Goal: Information Seeking & Learning: Find specific fact

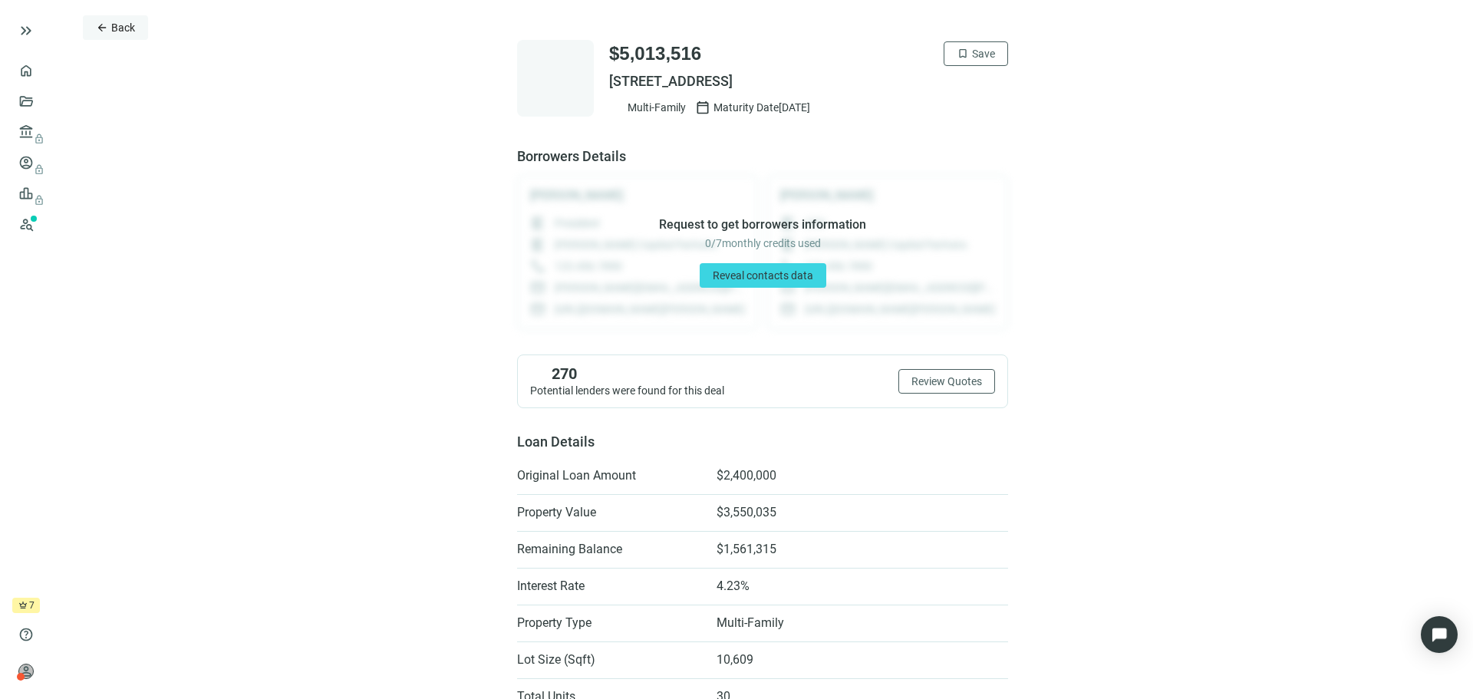
click at [126, 30] on span "Back" at bounding box center [123, 27] width 24 height 12
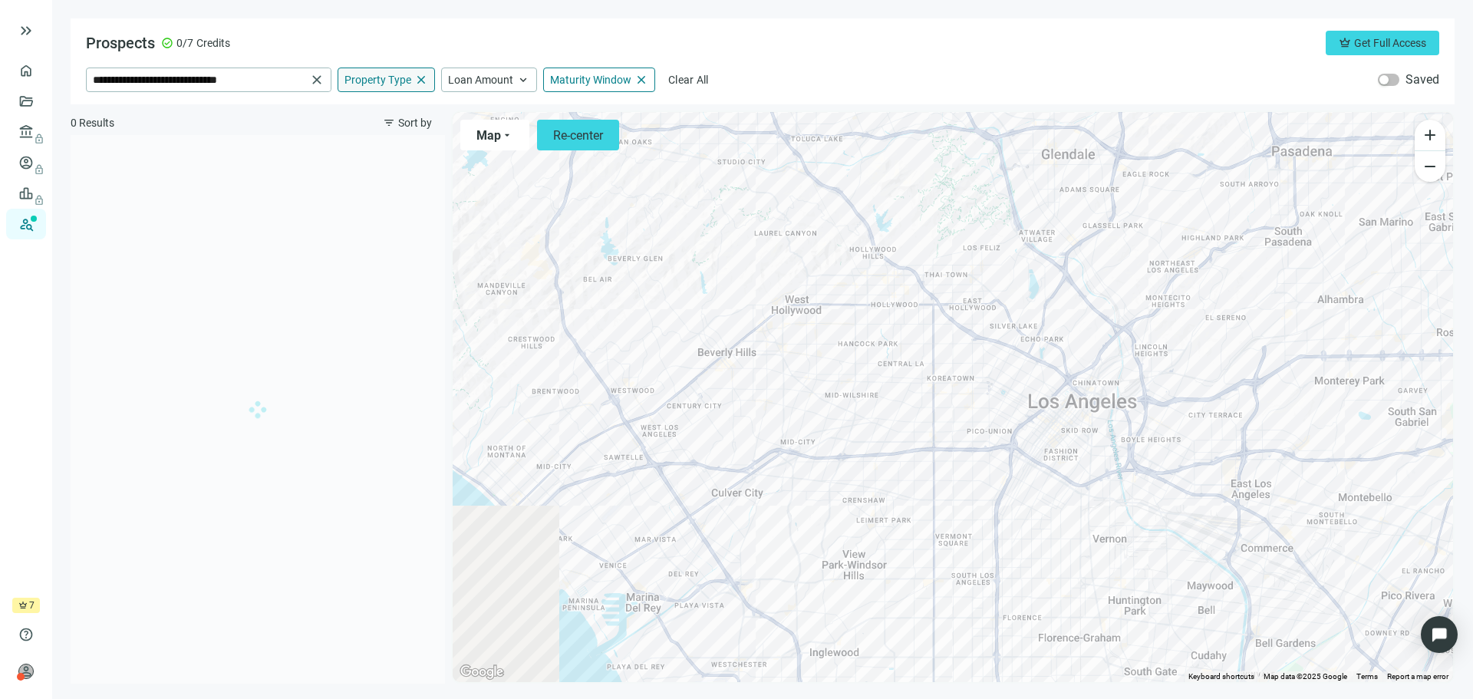
click at [391, 89] on div "Property Type close" at bounding box center [386, 80] width 97 height 25
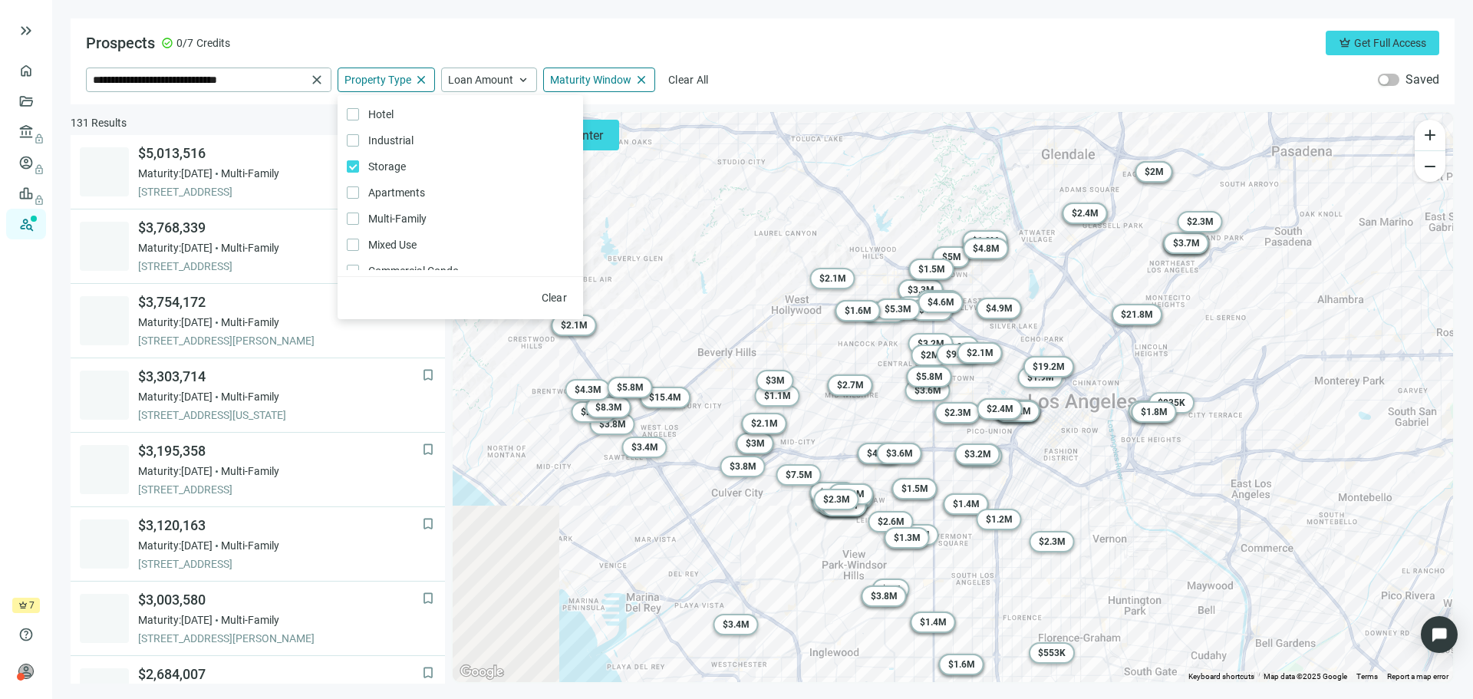
click at [846, 51] on div "Prospects check_circle 0/7 Credits crown Get Full Access" at bounding box center [762, 43] width 1353 height 25
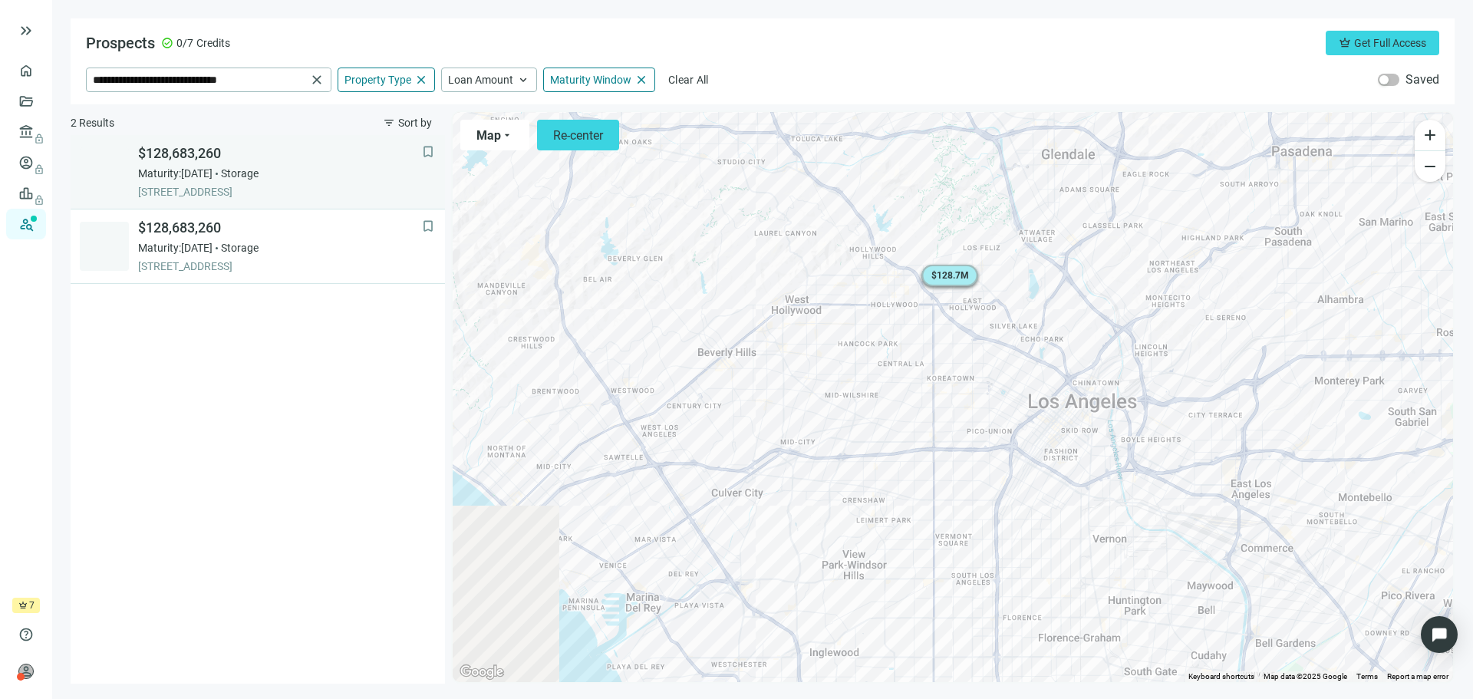
click at [201, 173] on span "Maturity: [DATE]" at bounding box center [175, 173] width 74 height 15
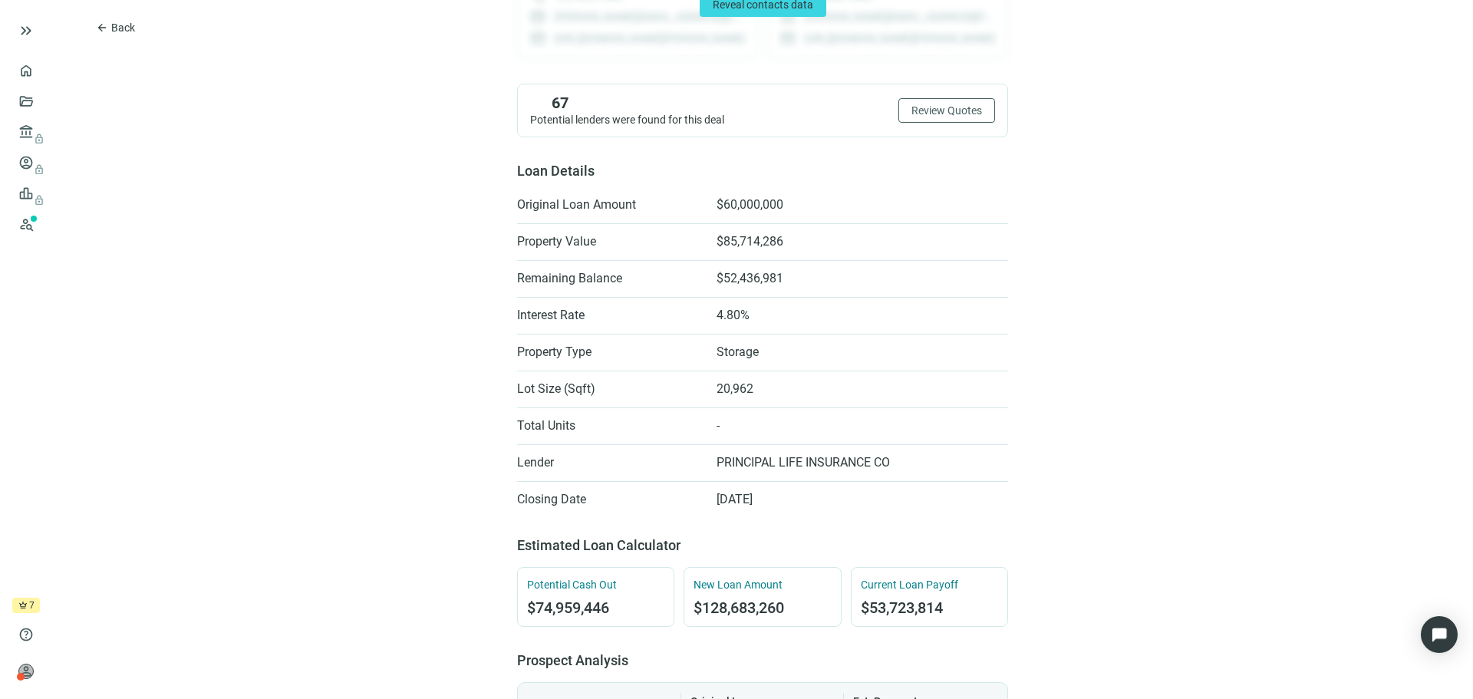
scroll to position [307, 0]
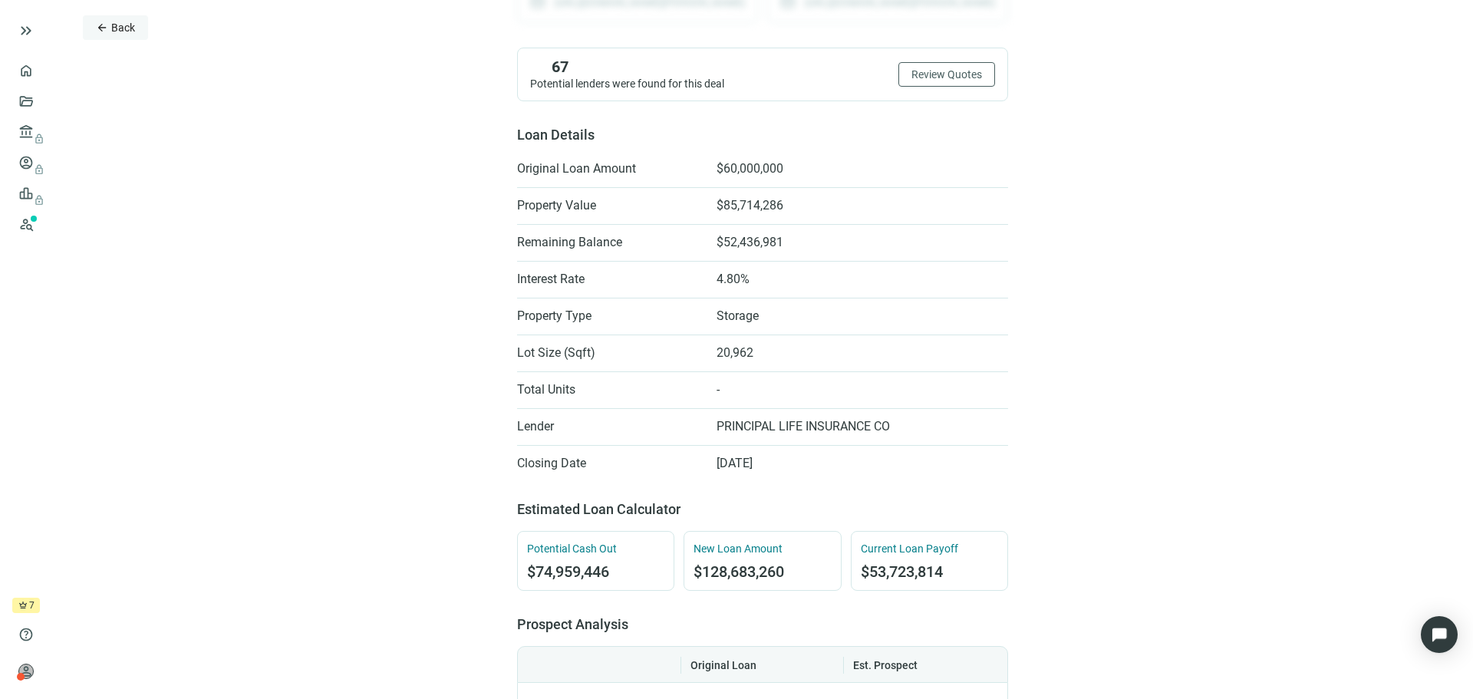
click at [114, 22] on span "Back" at bounding box center [123, 27] width 24 height 12
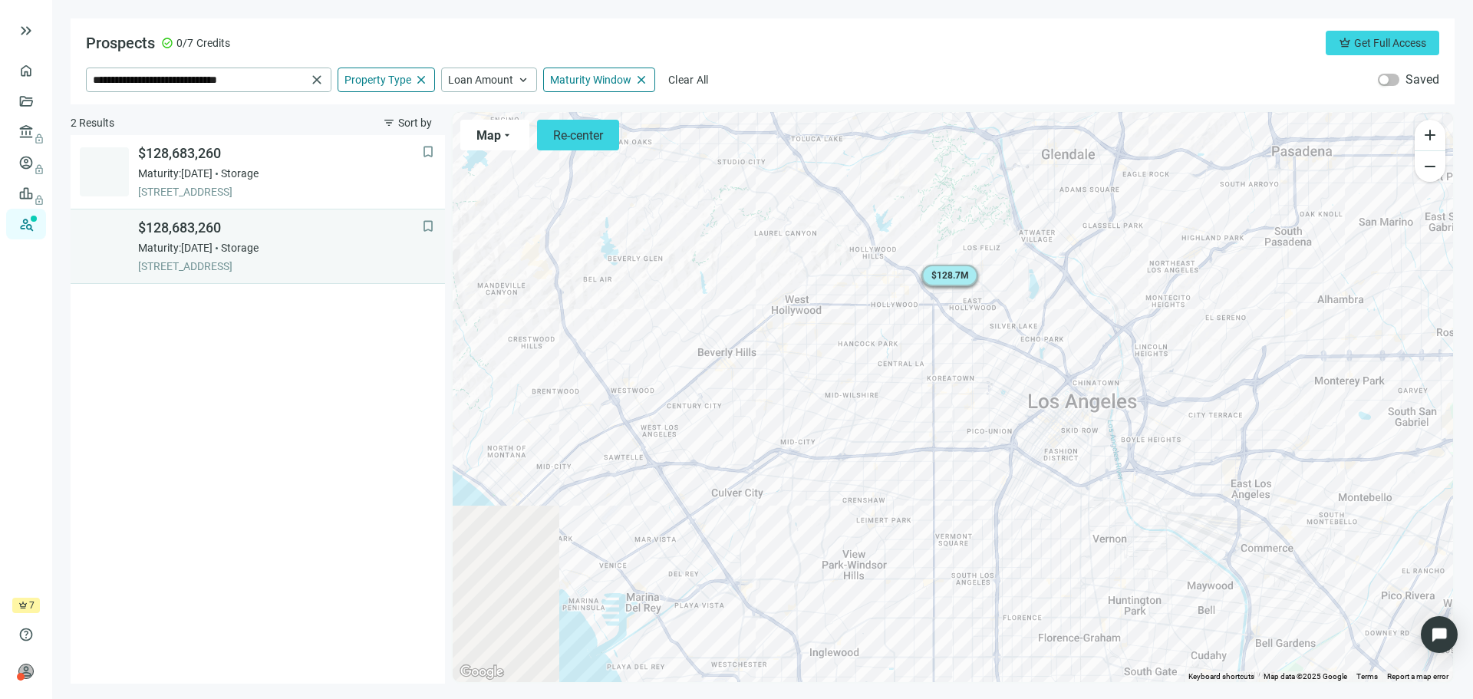
click at [178, 255] on div "$128,683,260 Maturity: [DATE] Storage [STREET_ADDRESS]" at bounding box center [280, 246] width 284 height 55
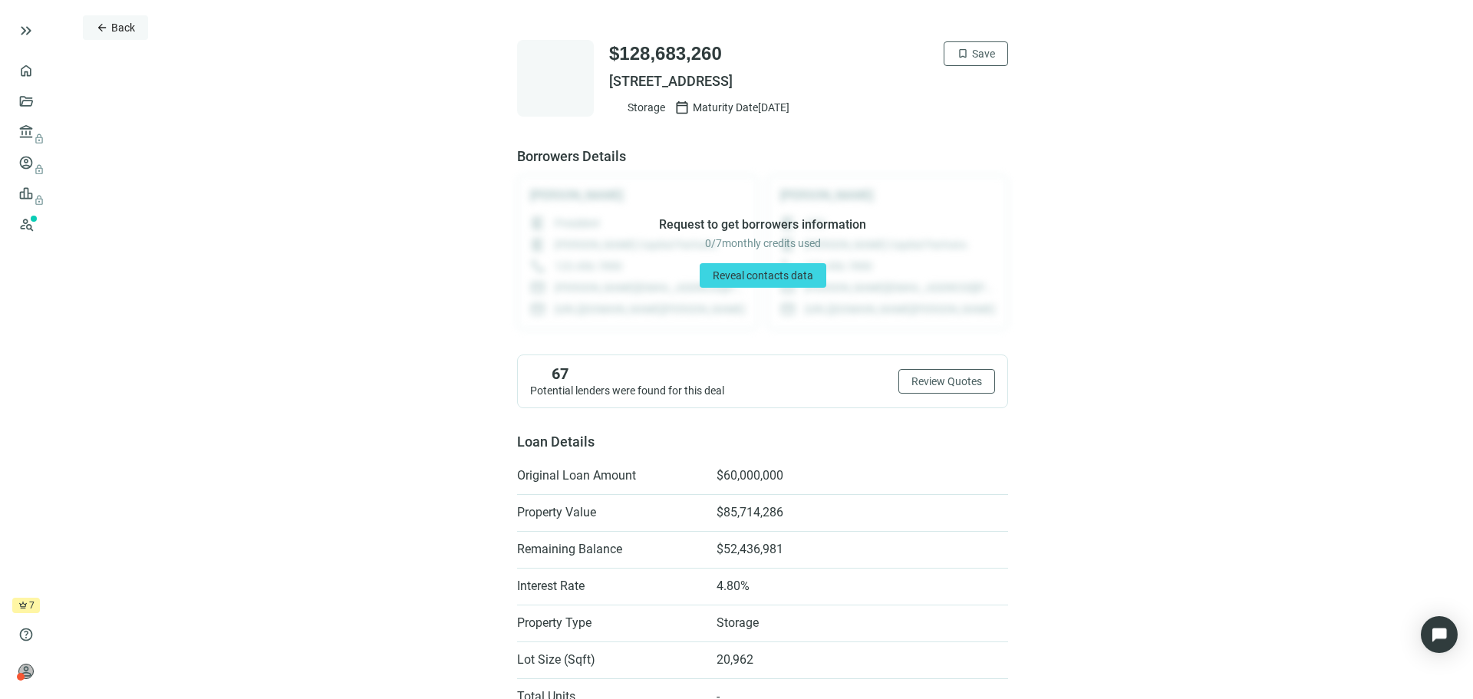
click at [114, 33] on span "Back" at bounding box center [123, 27] width 24 height 12
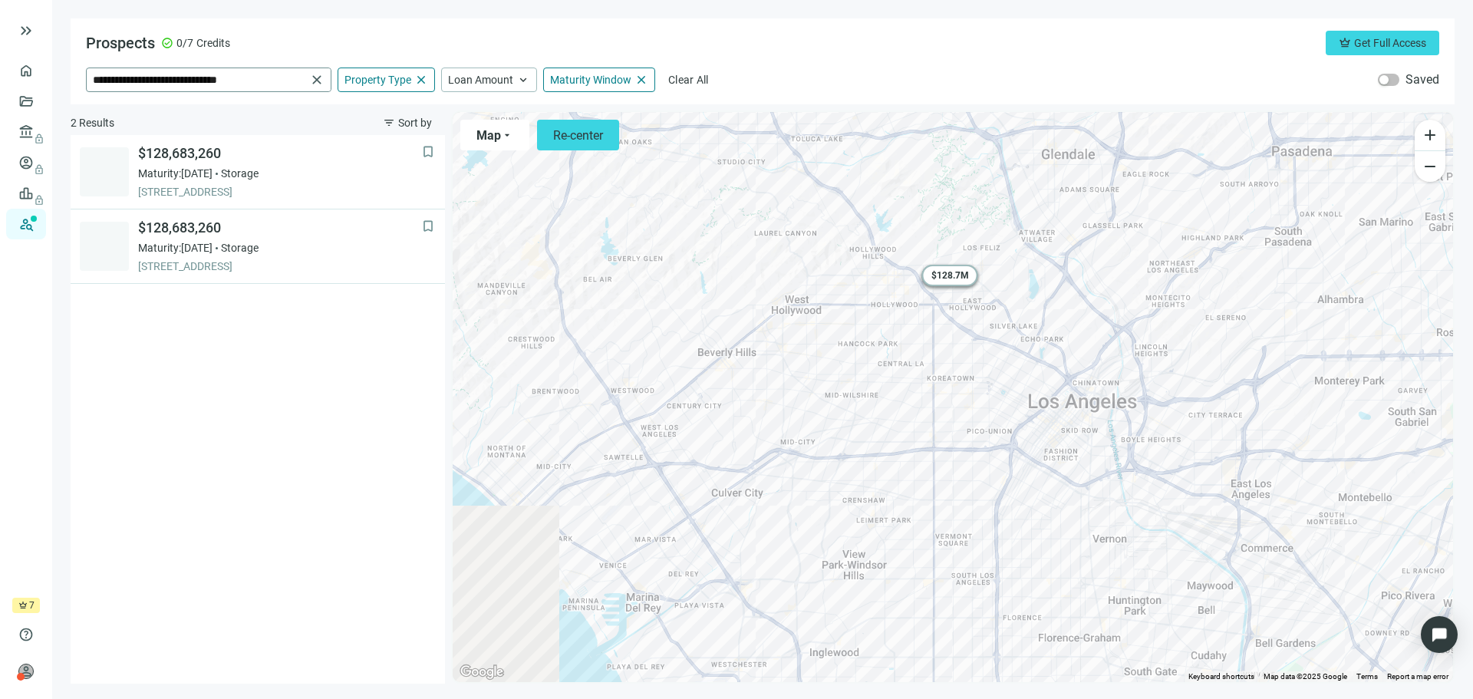
click at [317, 77] on span "close" at bounding box center [316, 79] width 15 height 15
click at [277, 80] on input "search" at bounding box center [199, 79] width 212 height 23
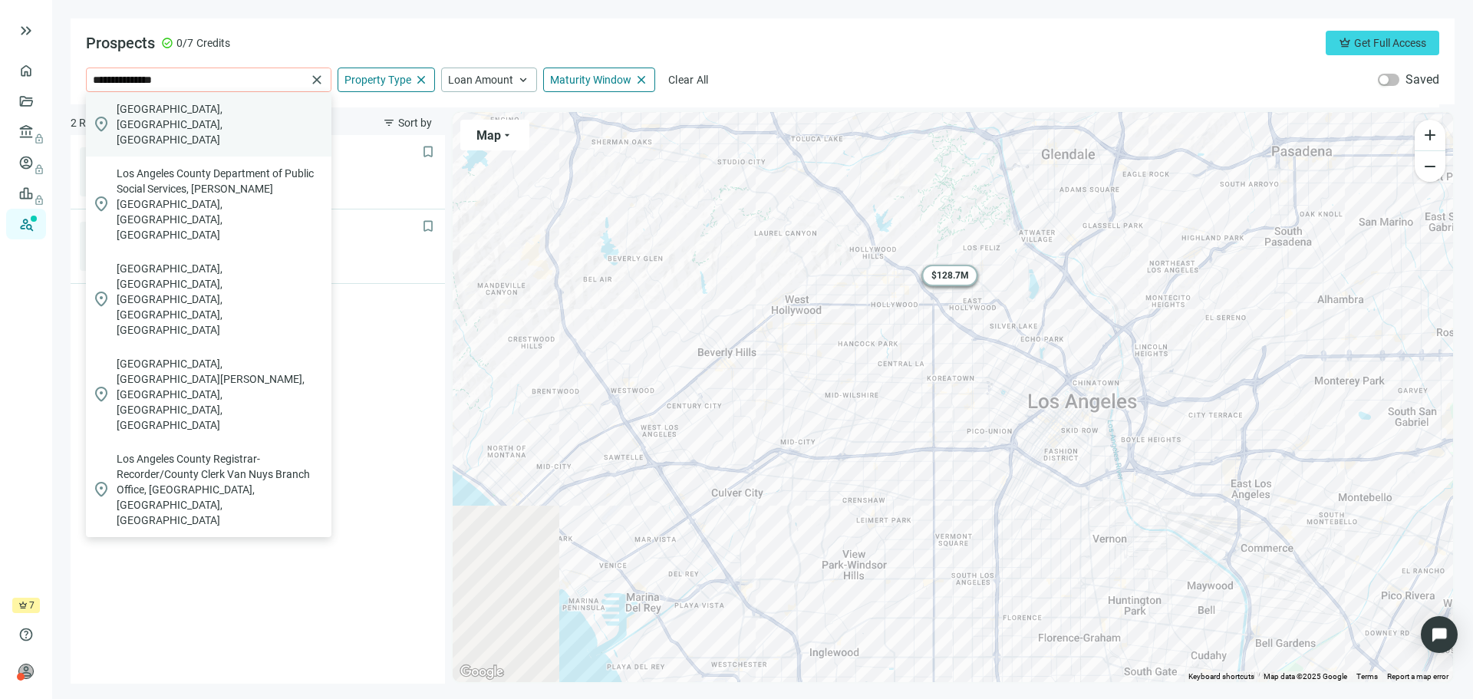
click at [213, 108] on span "[GEOGRAPHIC_DATA], [GEOGRAPHIC_DATA], [GEOGRAPHIC_DATA]" at bounding box center [221, 124] width 209 height 46
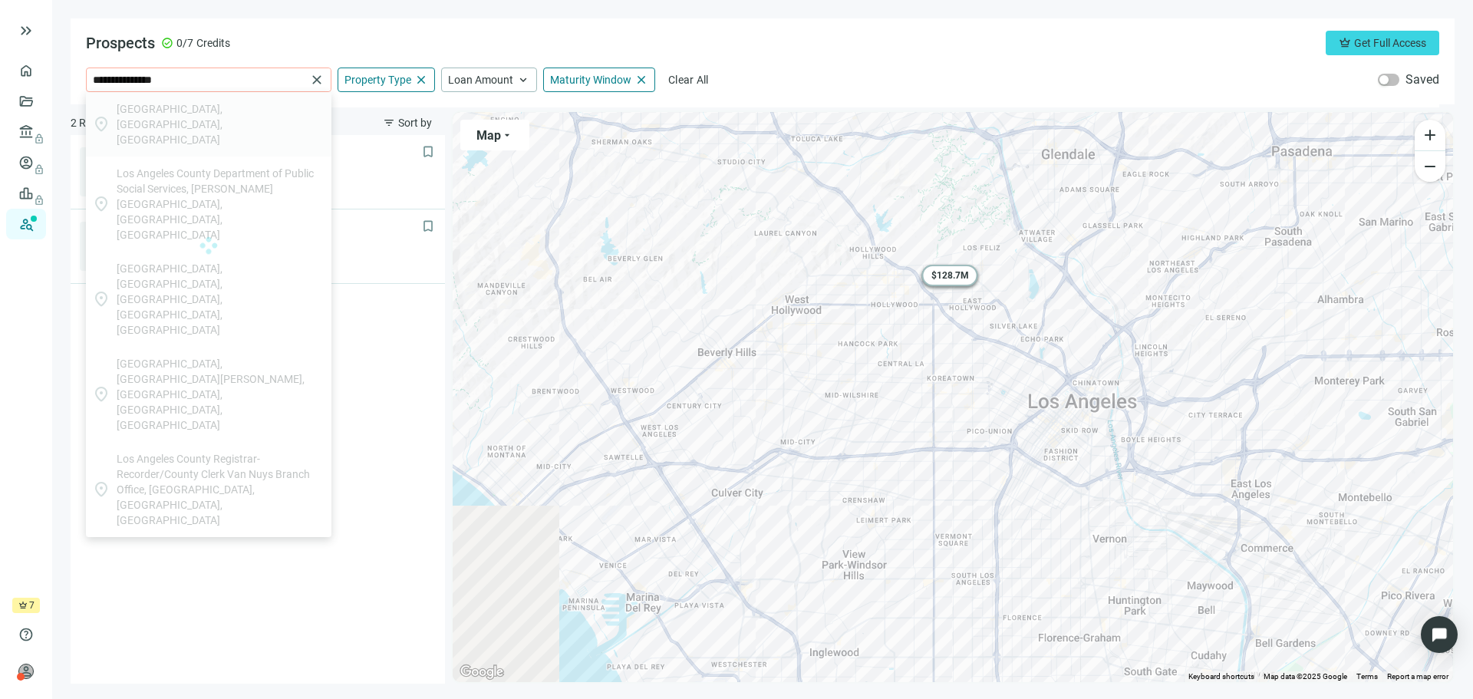
type input "**********"
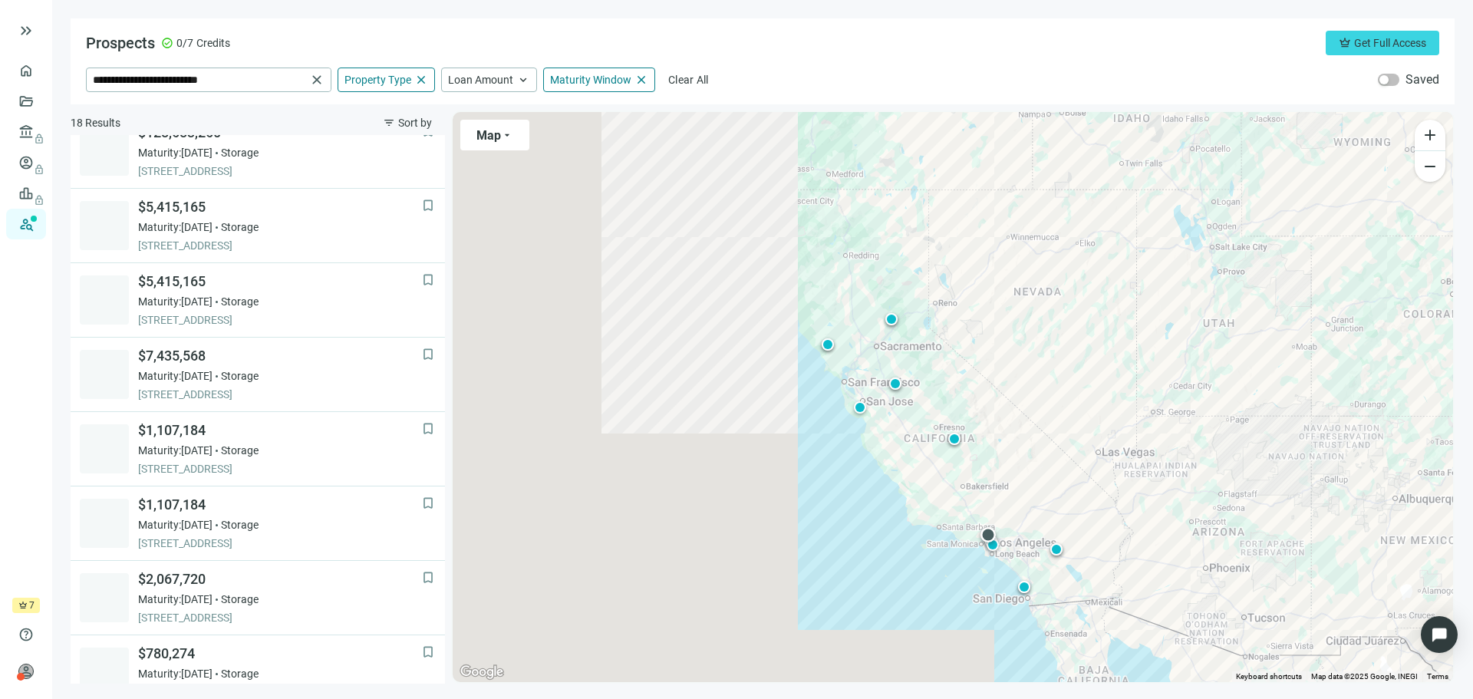
scroll to position [791, 0]
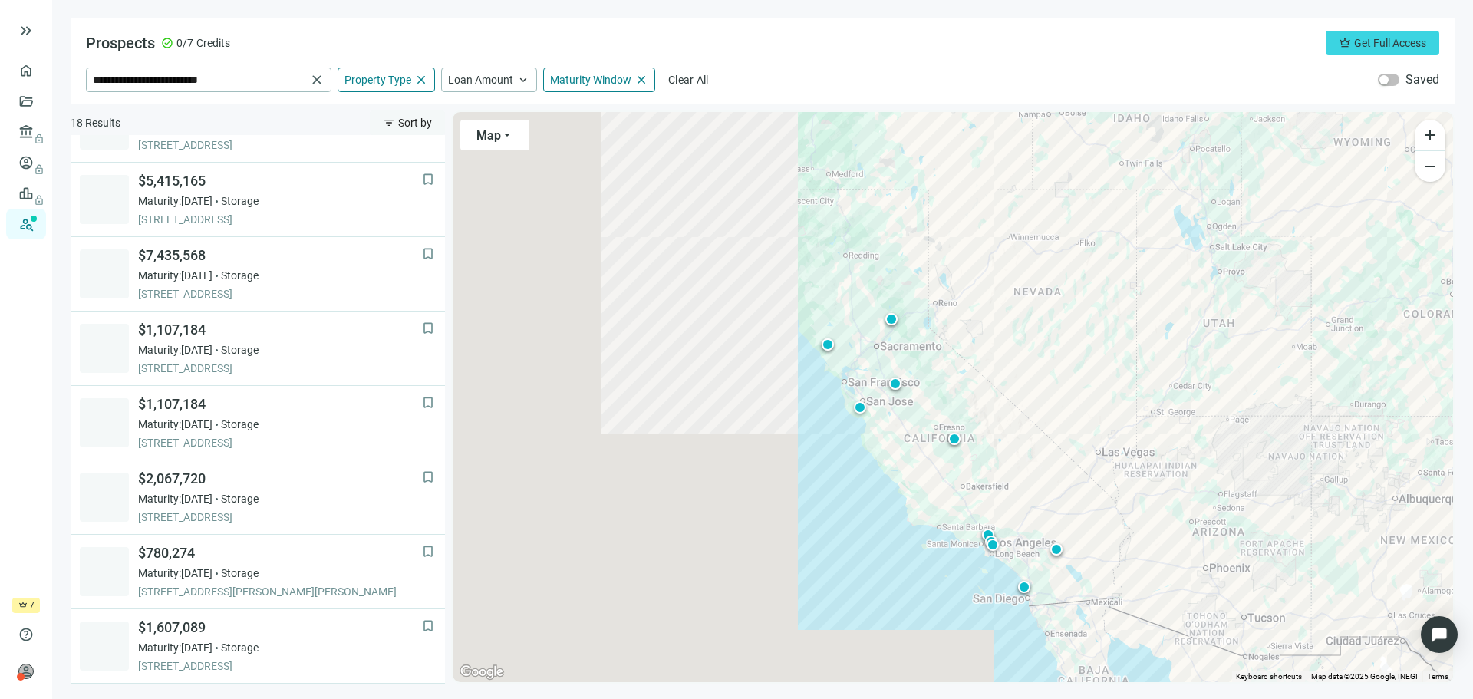
click at [407, 126] on span "Sort by" at bounding box center [415, 123] width 34 height 12
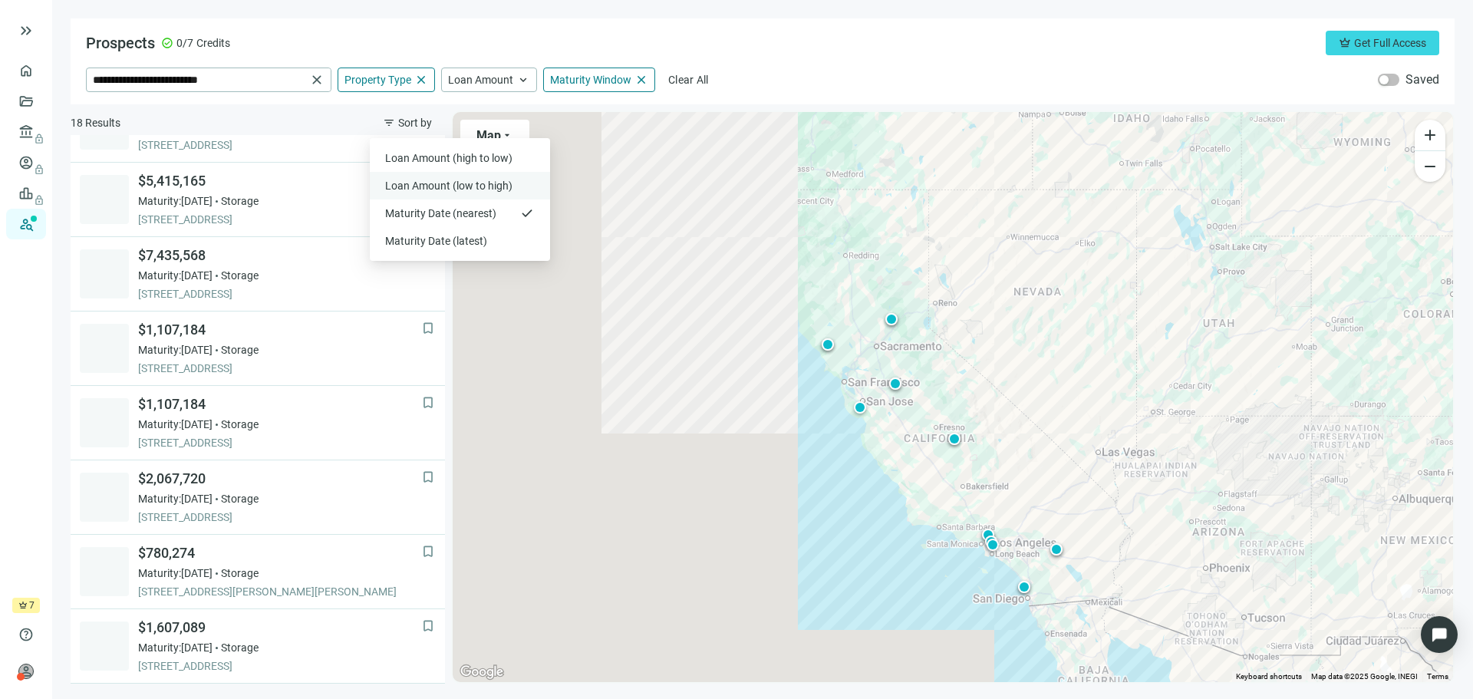
click at [437, 183] on span "Loan Amount (low to high)" at bounding box center [450, 185] width 130 height 15
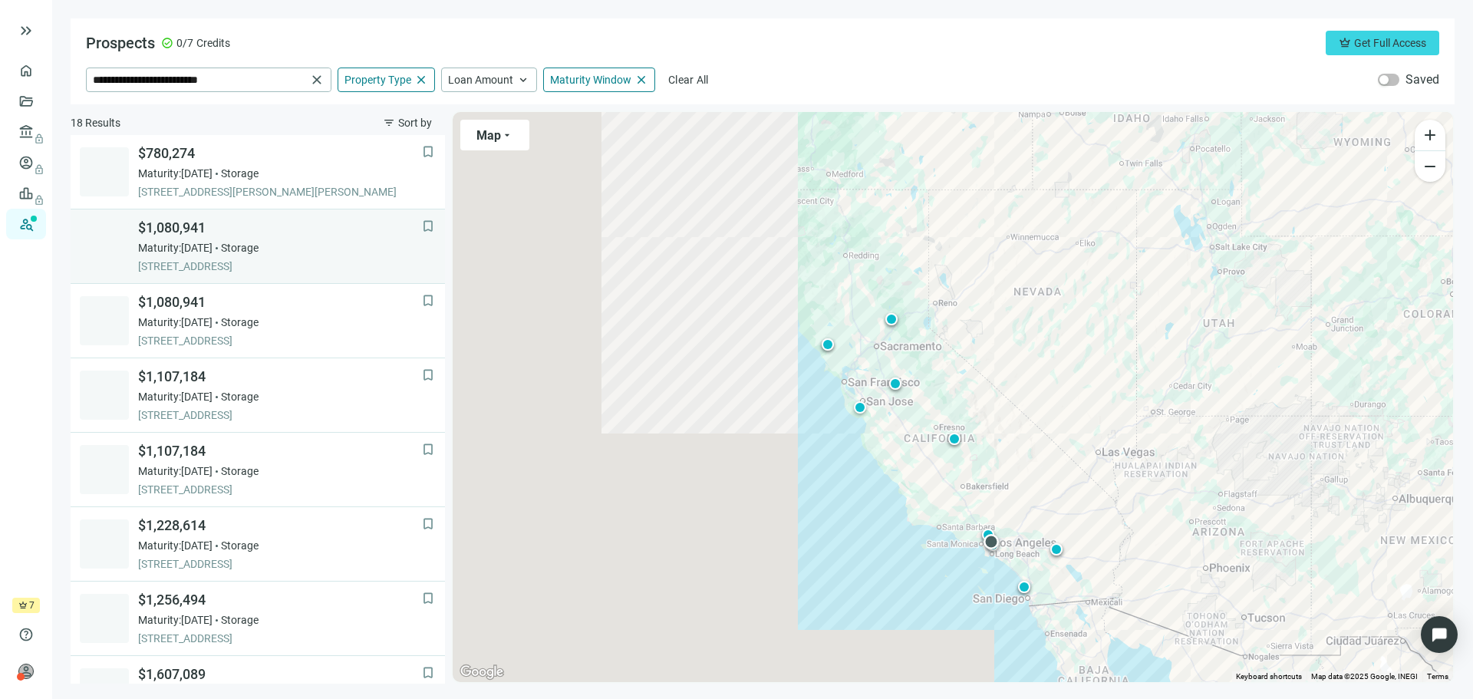
click at [259, 245] on span "Storage" at bounding box center [240, 247] width 38 height 15
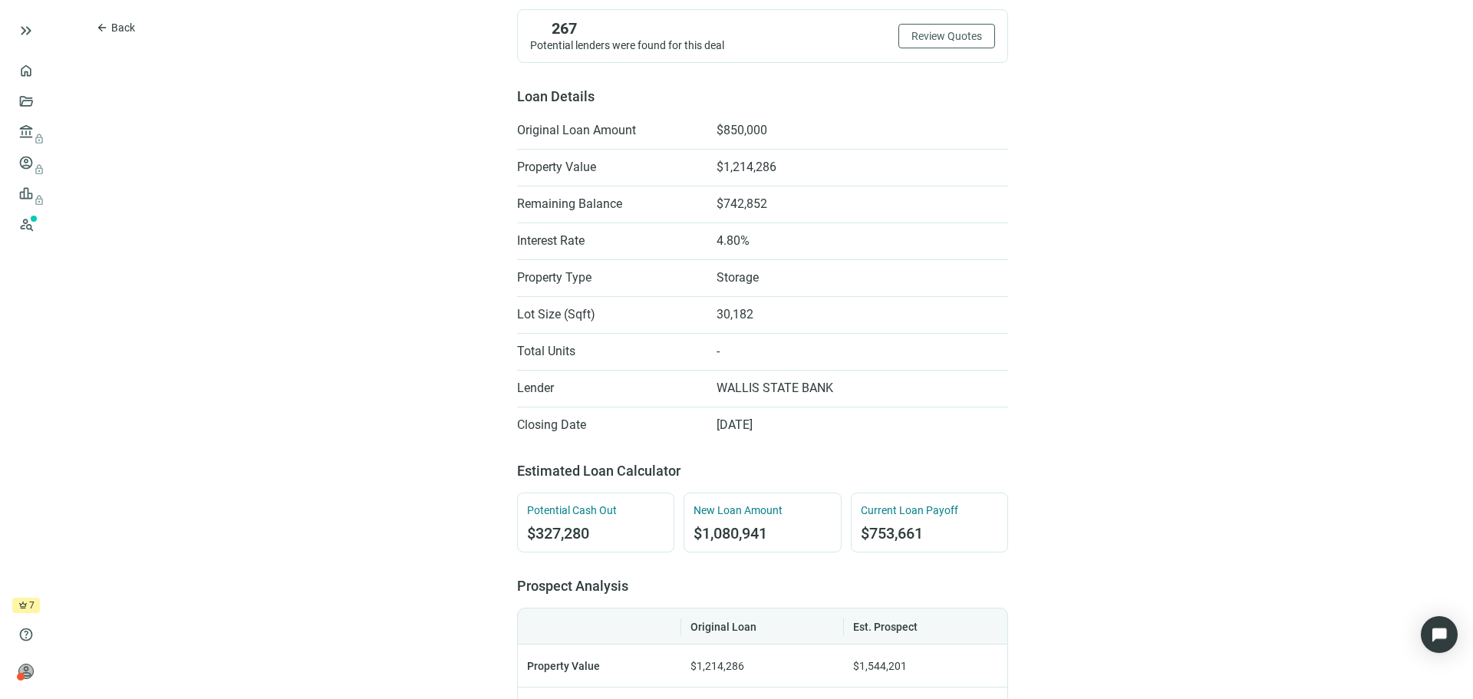
scroll to position [230, 0]
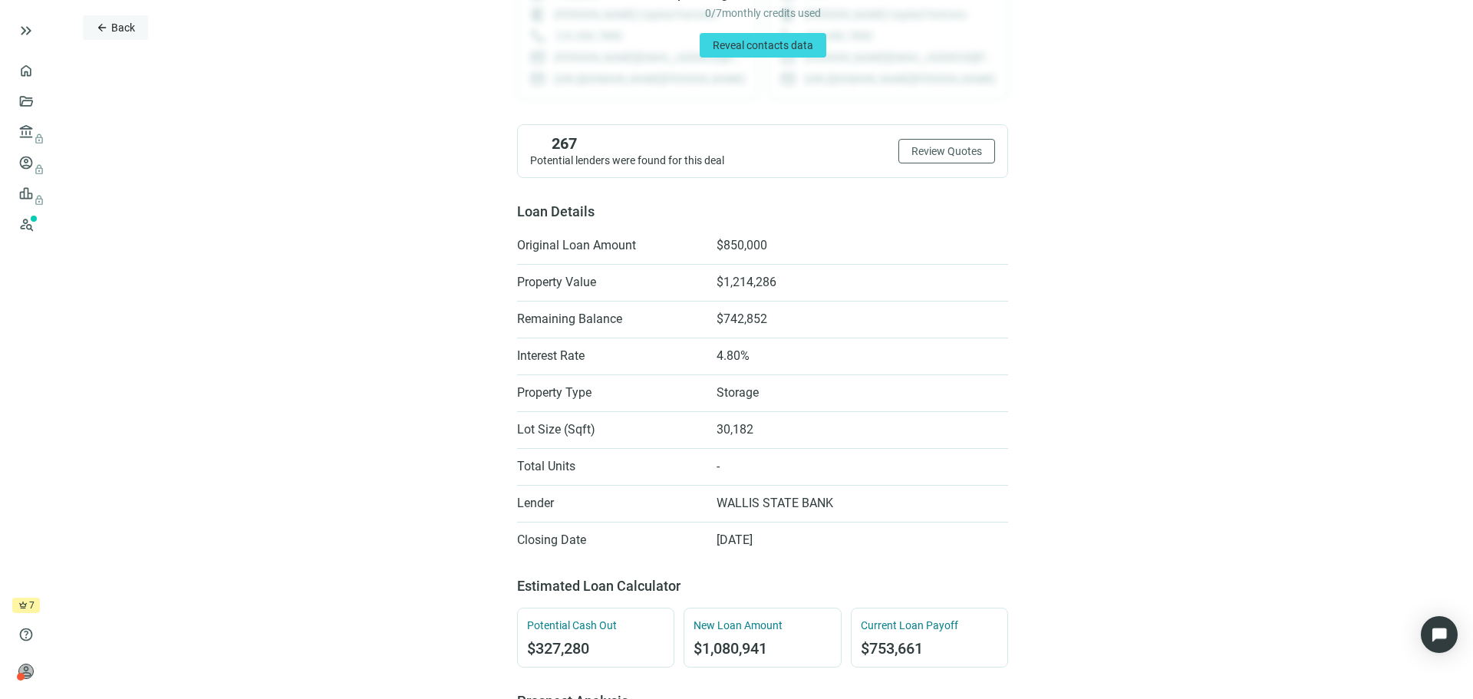
click at [116, 33] on span "Back" at bounding box center [123, 27] width 24 height 12
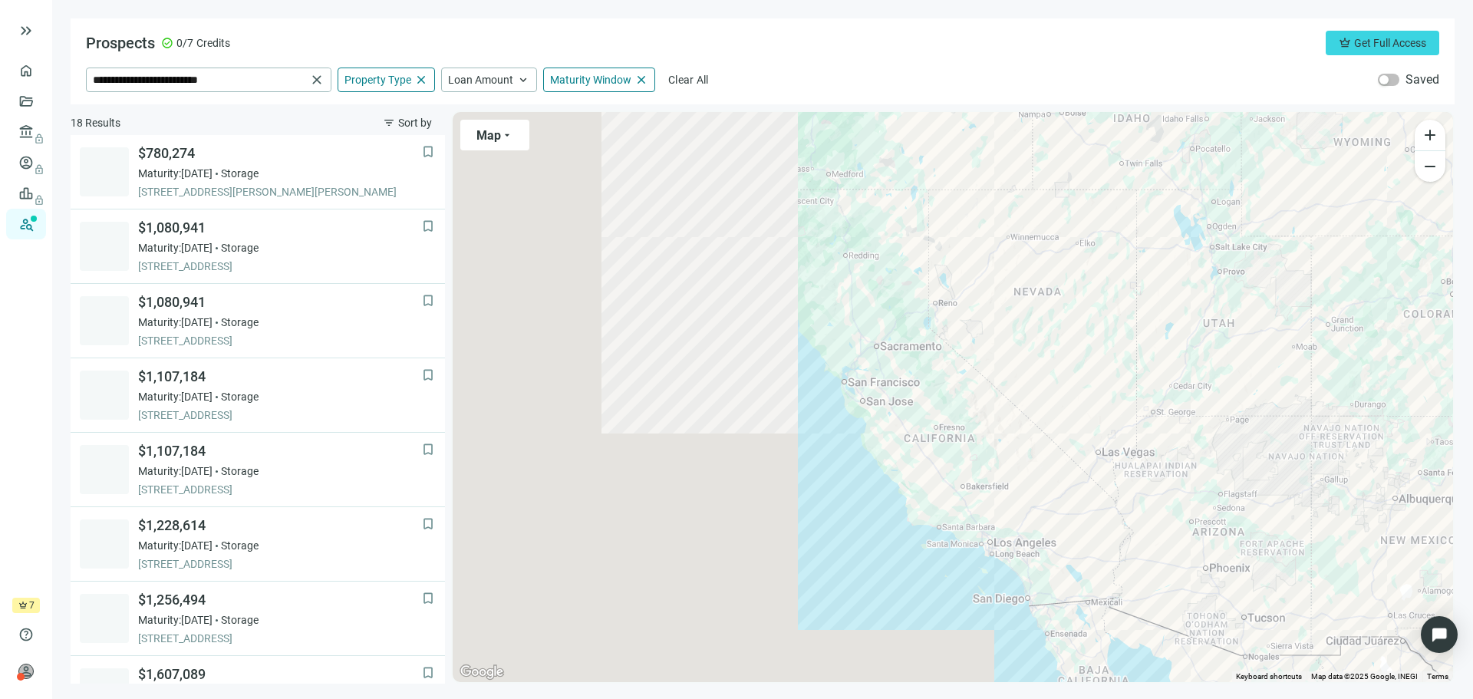
scroll to position [74, 0]
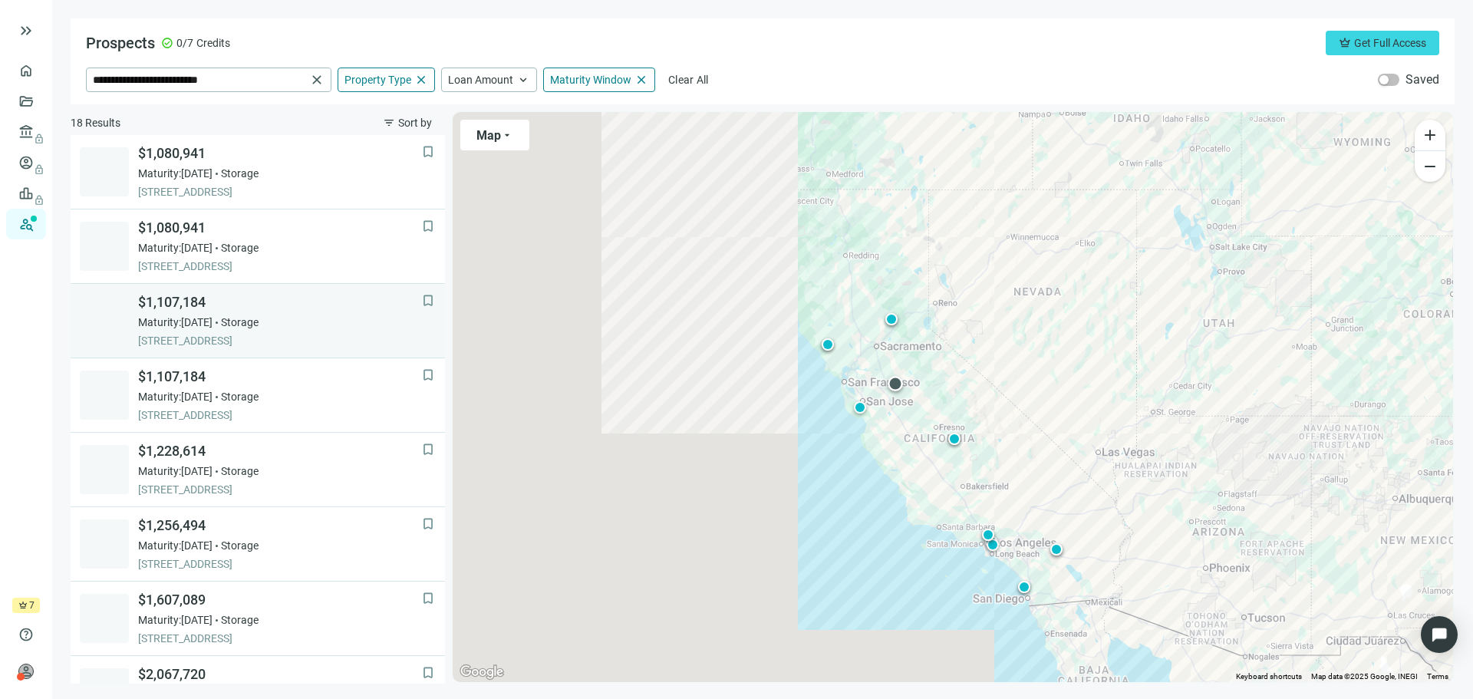
click at [203, 325] on span "Maturity: [DATE]" at bounding box center [175, 322] width 74 height 15
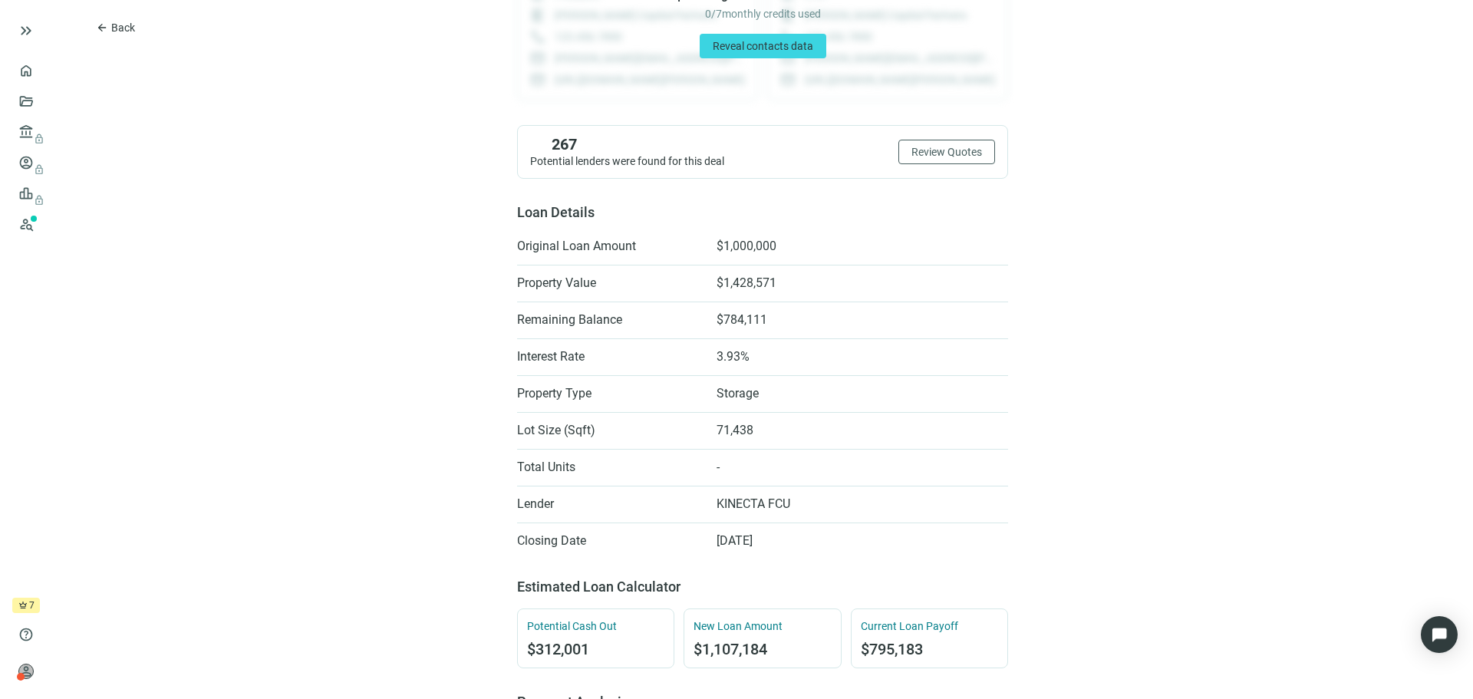
scroll to position [230, 0]
click at [109, 28] on button "arrow_back Back" at bounding box center [115, 27] width 65 height 25
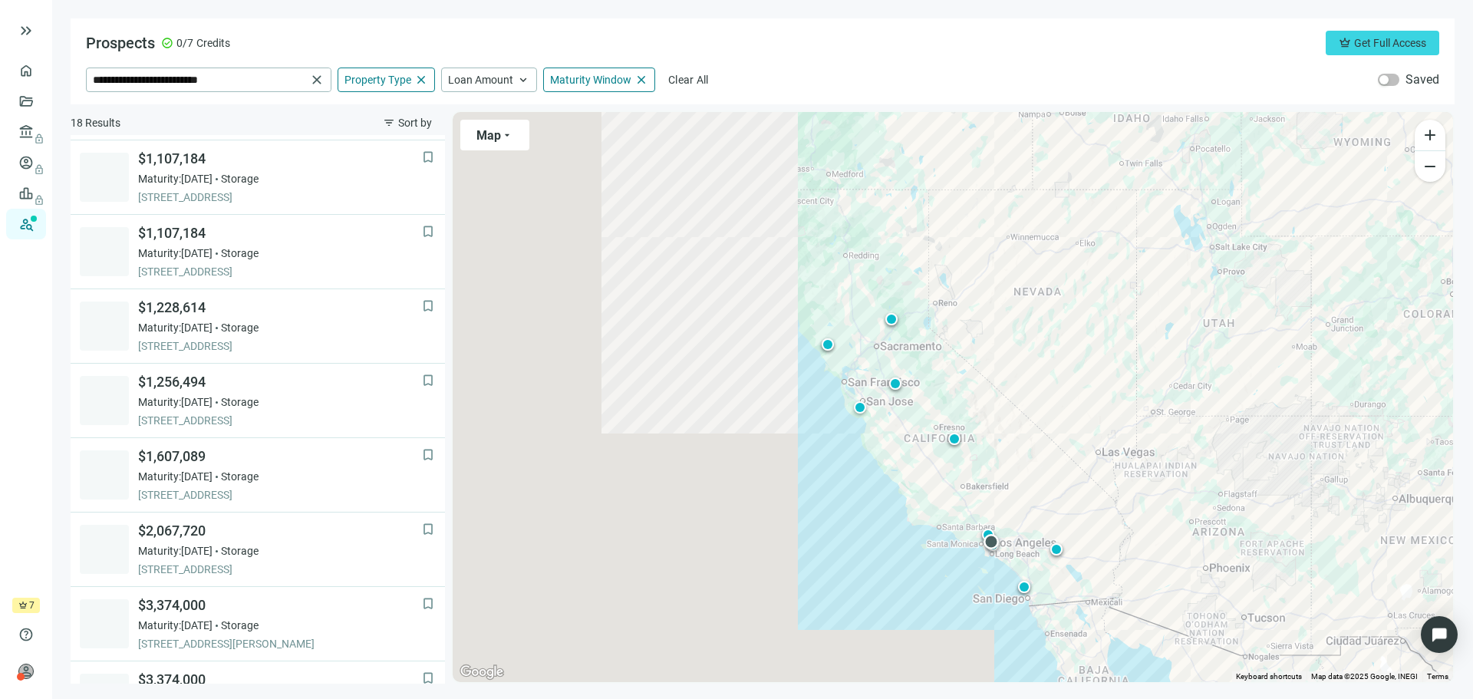
scroll to position [223, 0]
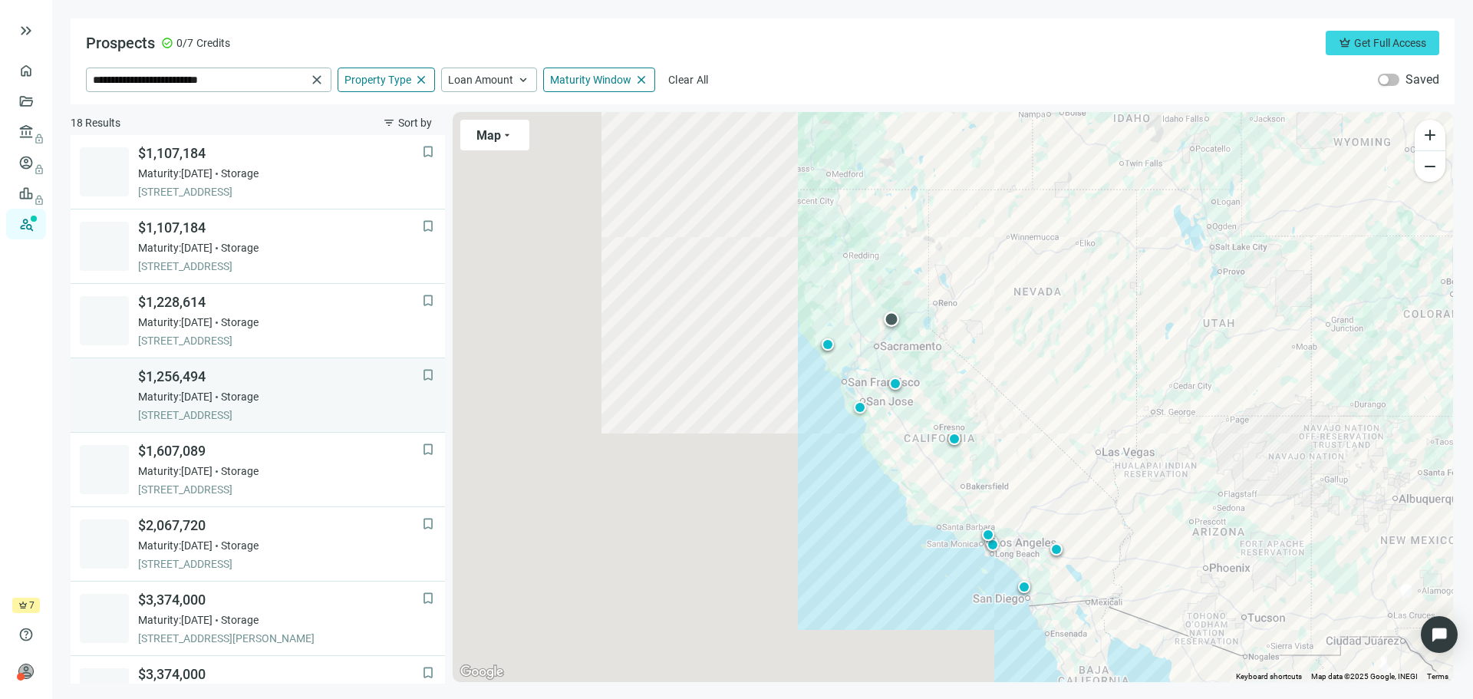
click at [189, 391] on span "Maturity: [DATE]" at bounding box center [175, 396] width 74 height 15
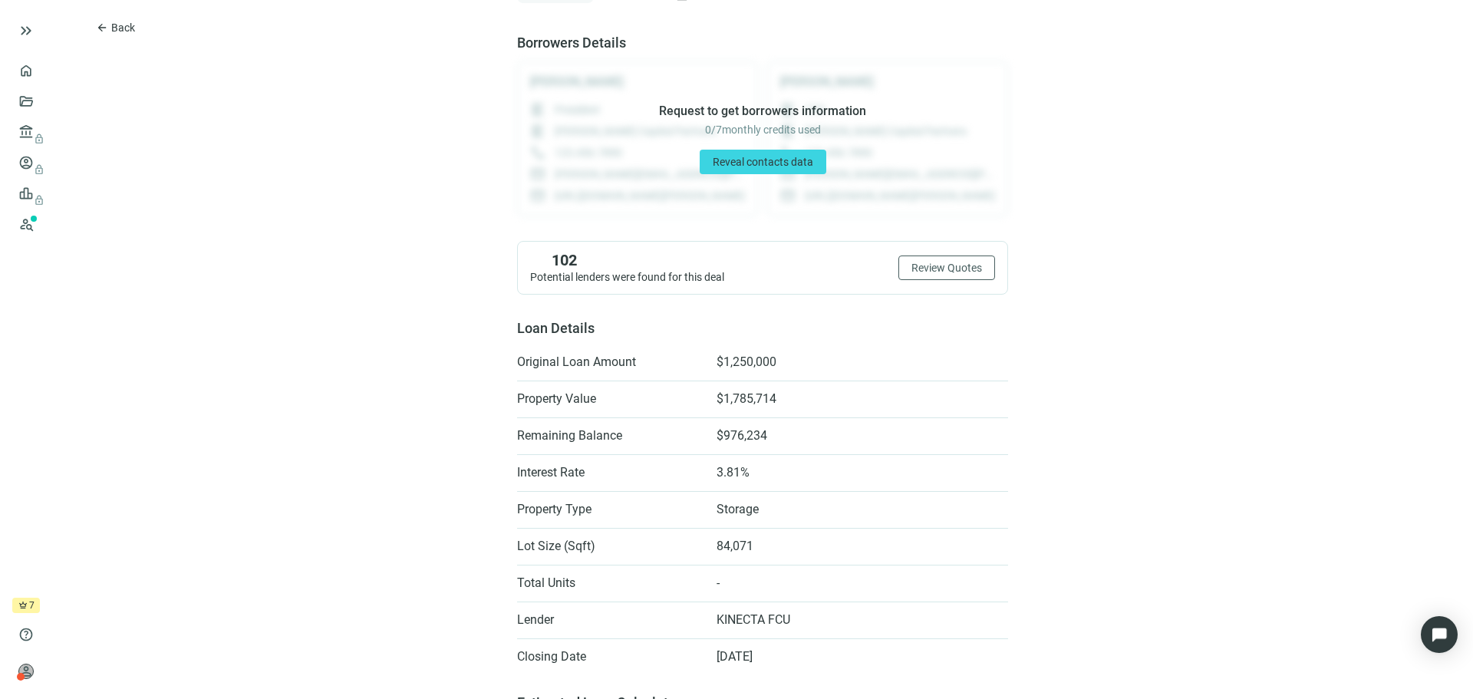
scroll to position [307, 0]
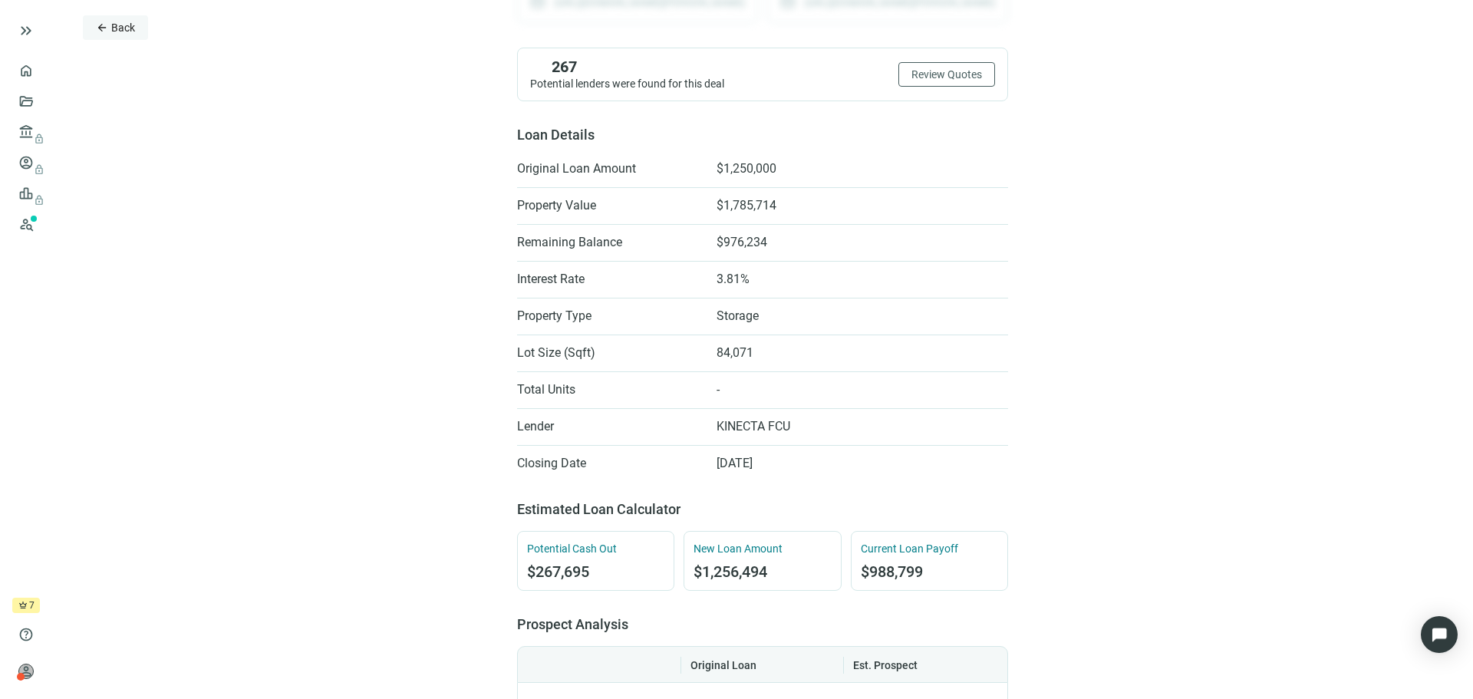
click at [105, 26] on span "arrow_back" at bounding box center [102, 27] width 12 height 12
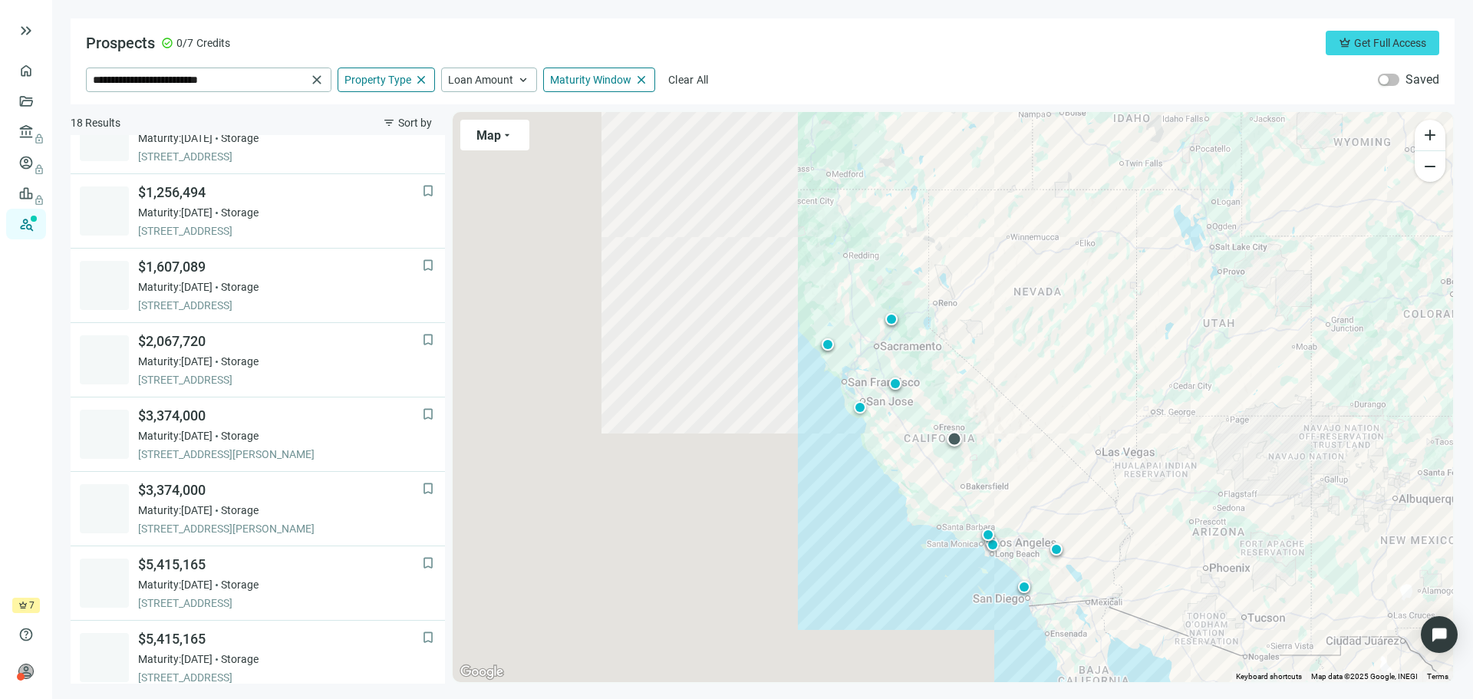
scroll to position [446, 0]
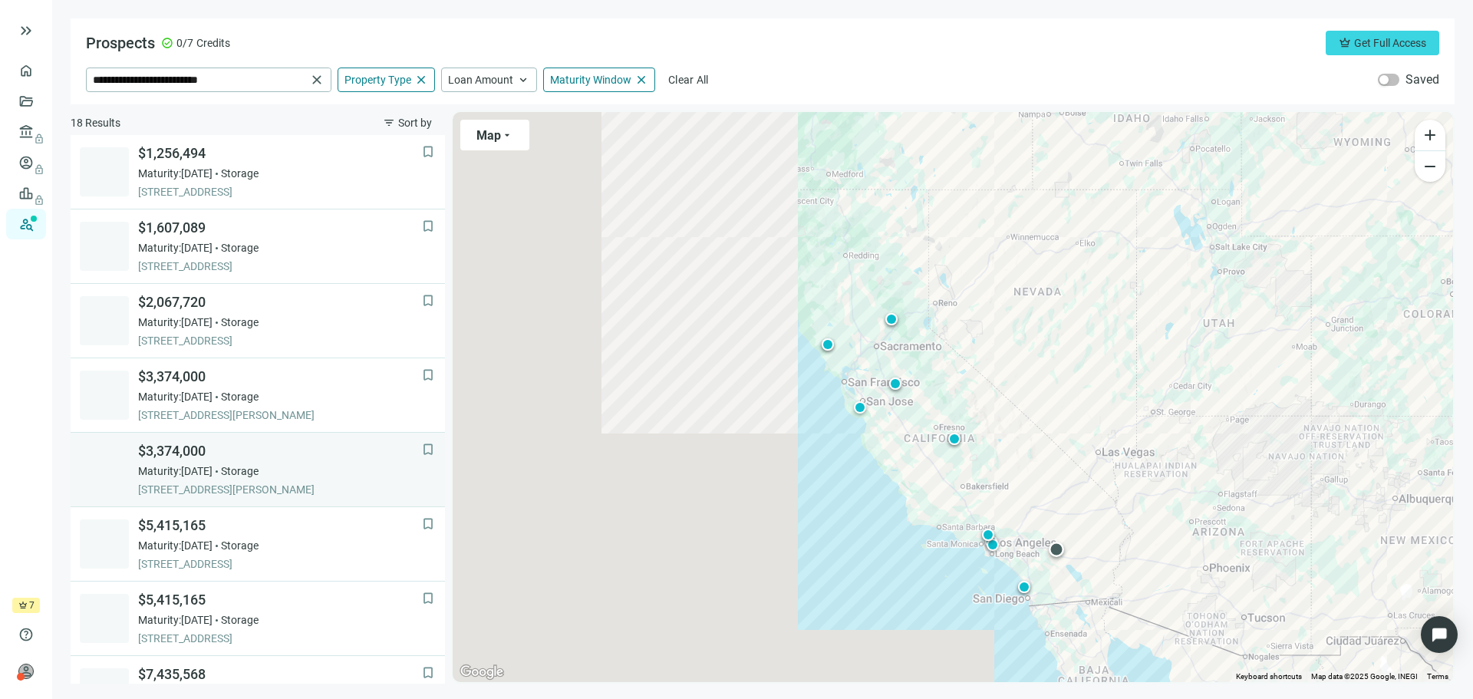
click at [259, 474] on span "Storage" at bounding box center [240, 470] width 38 height 15
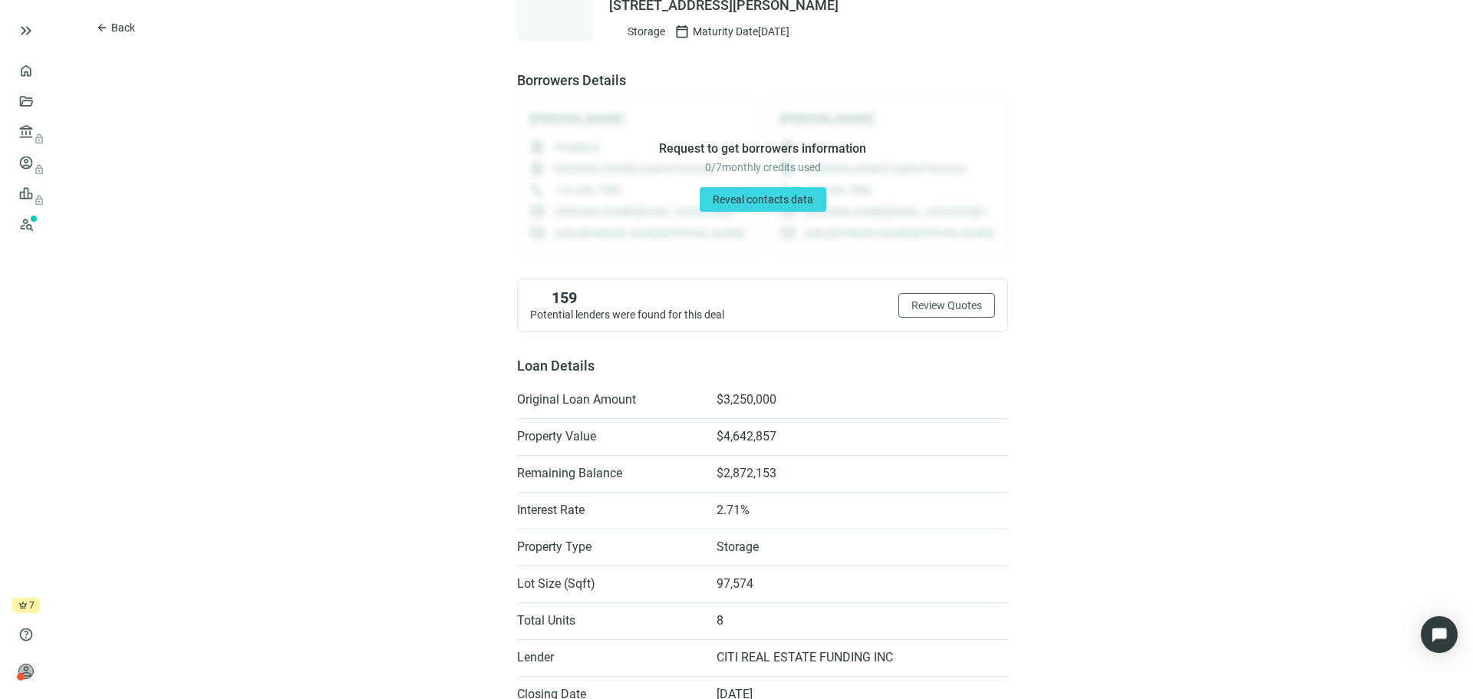
scroll to position [230, 0]
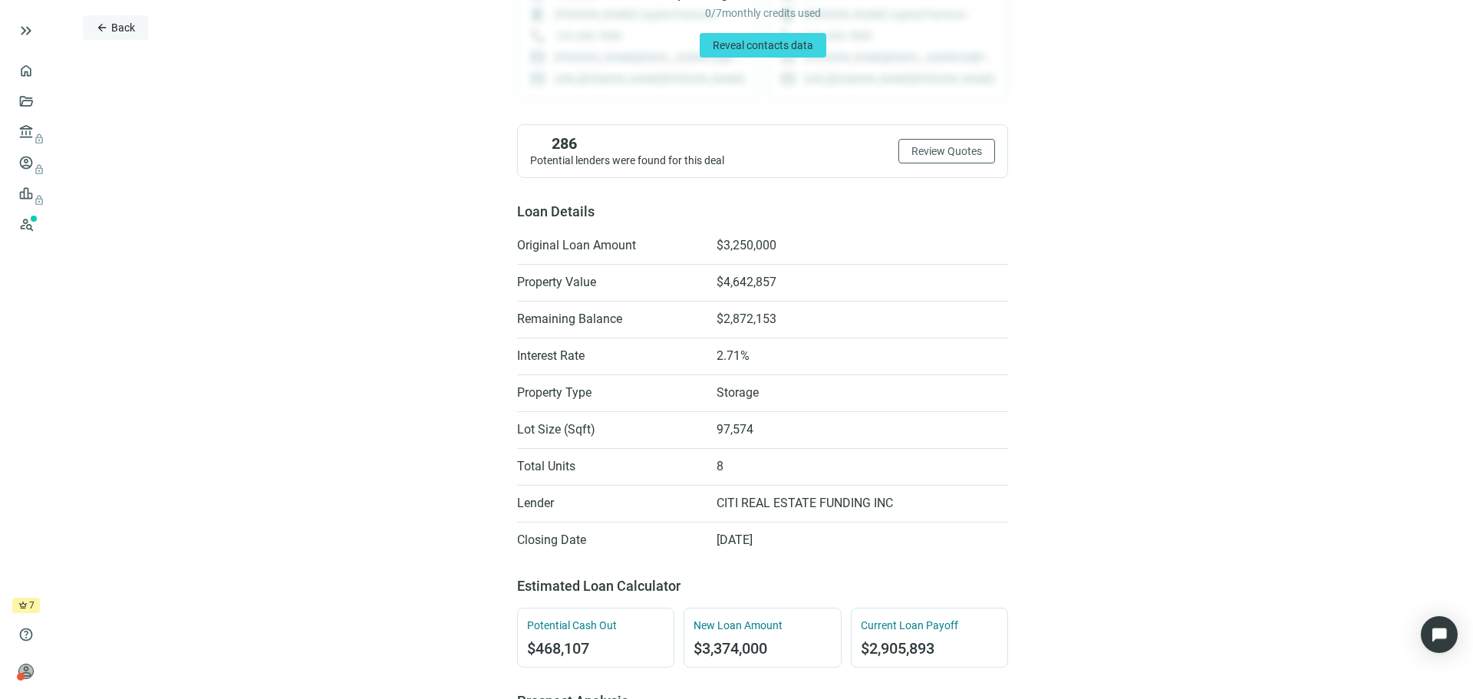
click at [127, 35] on button "arrow_back Back" at bounding box center [115, 27] width 65 height 25
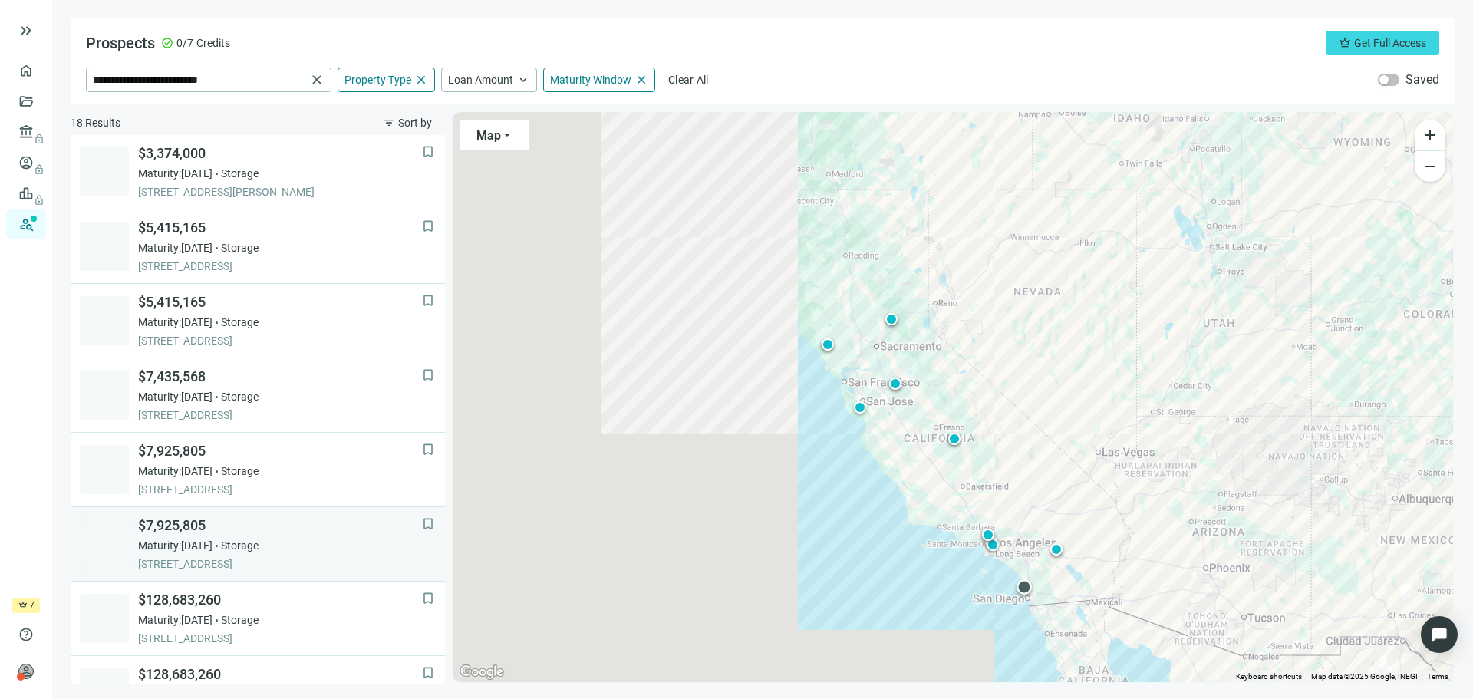
scroll to position [791, 0]
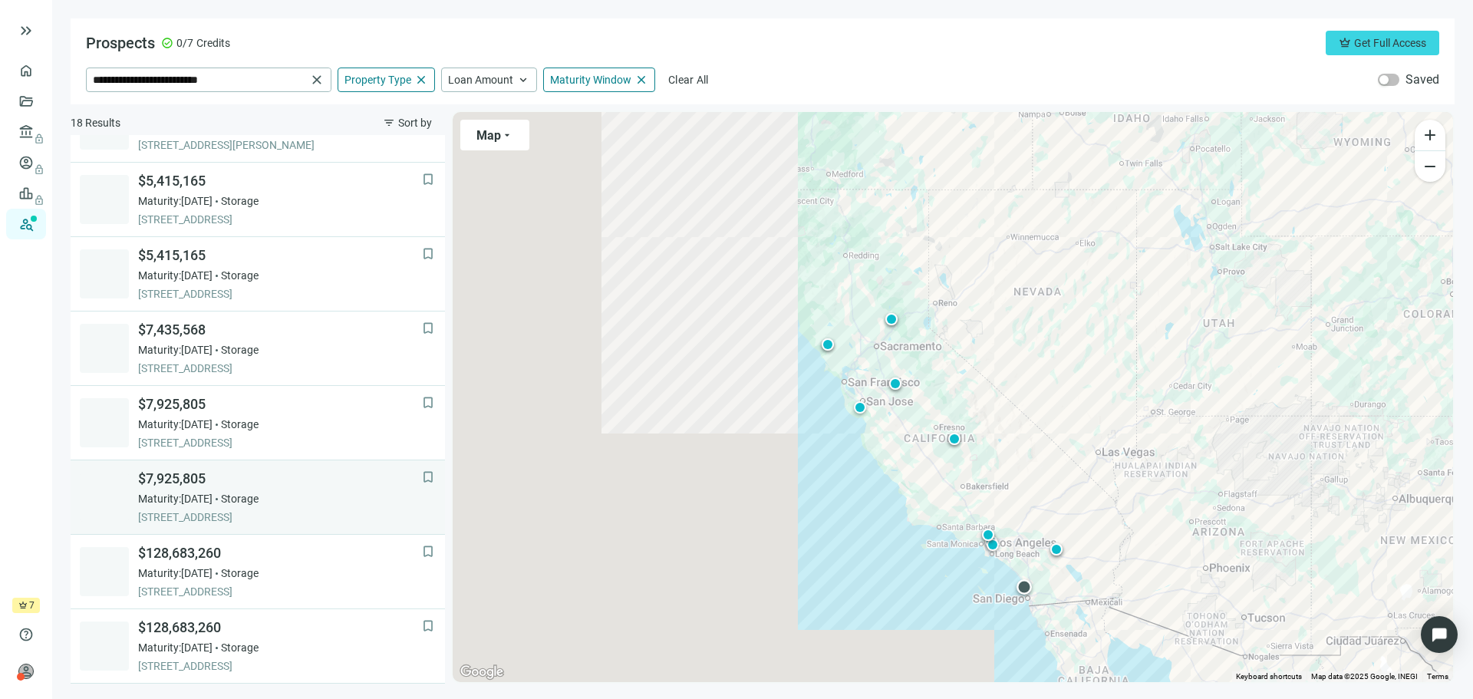
click at [259, 496] on span "Storage" at bounding box center [240, 498] width 38 height 15
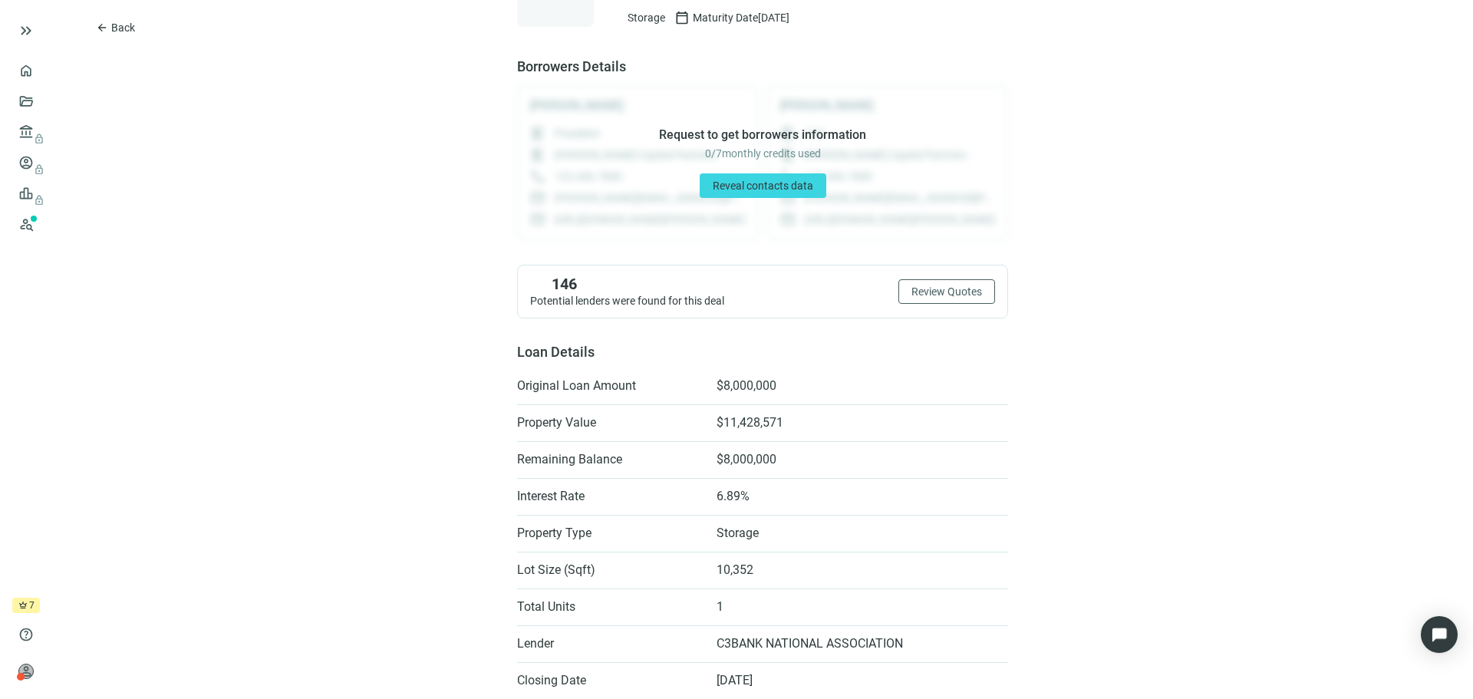
scroll to position [230, 0]
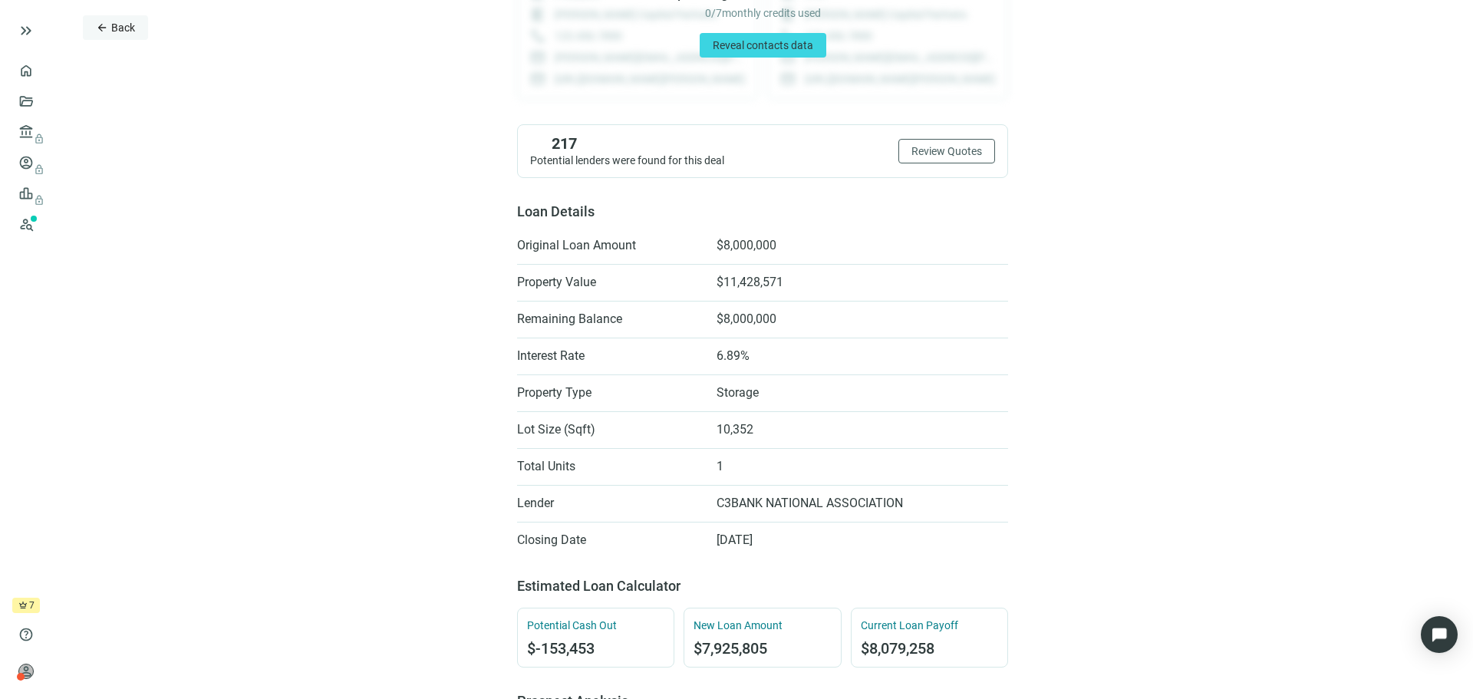
click at [113, 25] on span "Back" at bounding box center [123, 27] width 24 height 12
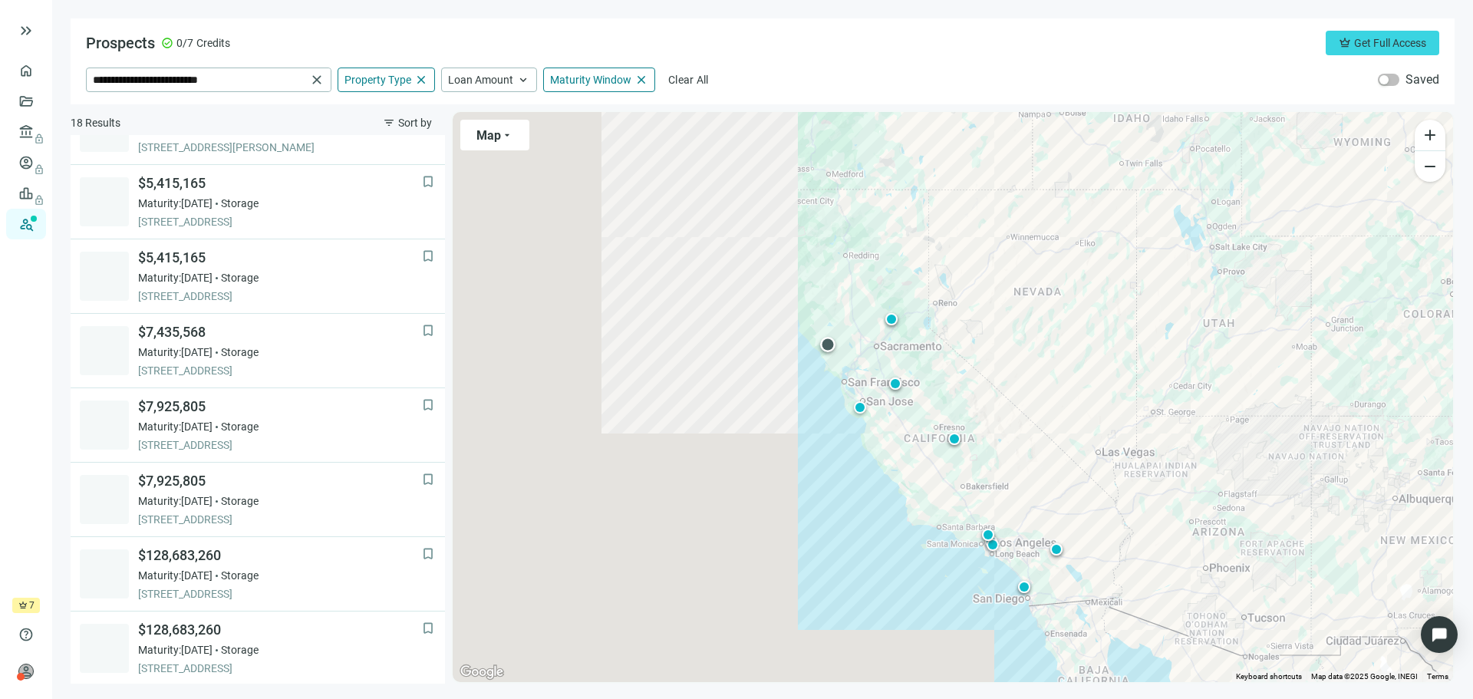
scroll to position [791, 0]
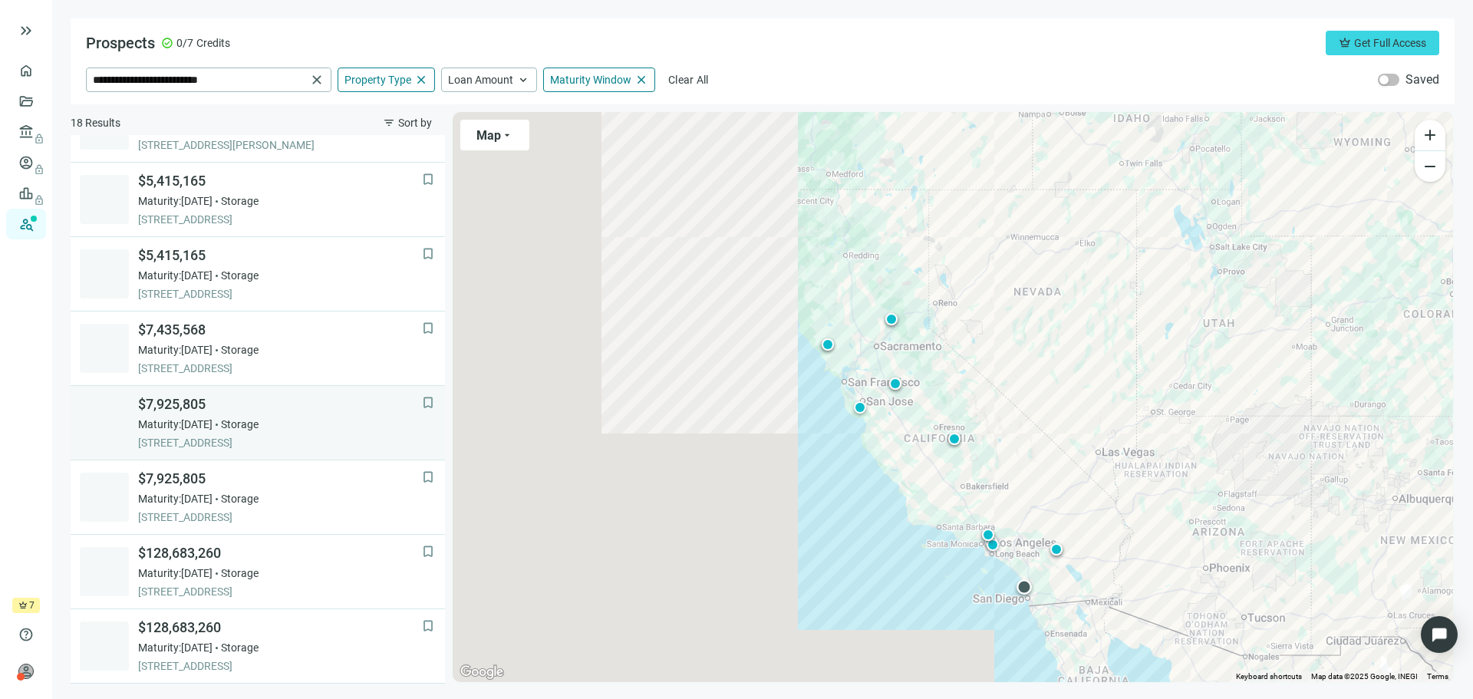
click at [265, 432] on div "$7,925,805 Maturity: [DATE] Storage [STREET_ADDRESS]" at bounding box center [280, 422] width 284 height 55
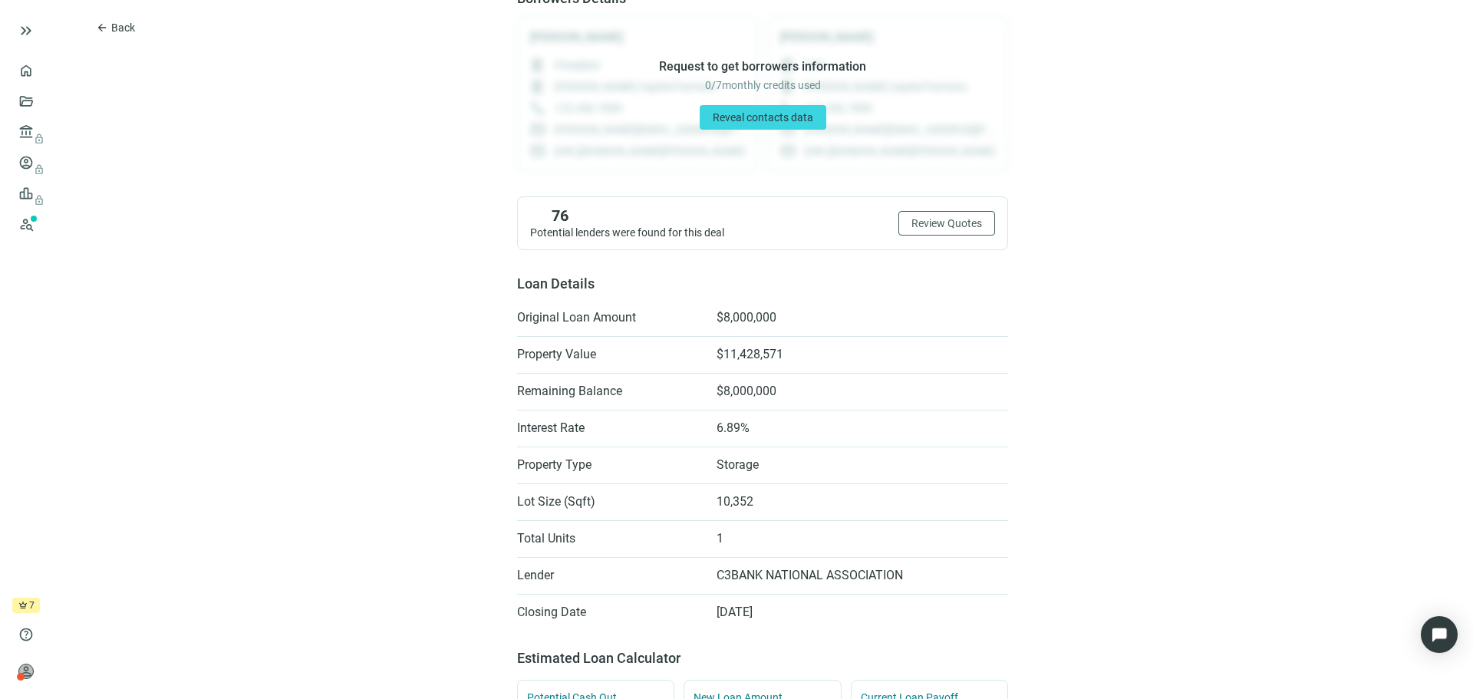
scroll to position [384, 0]
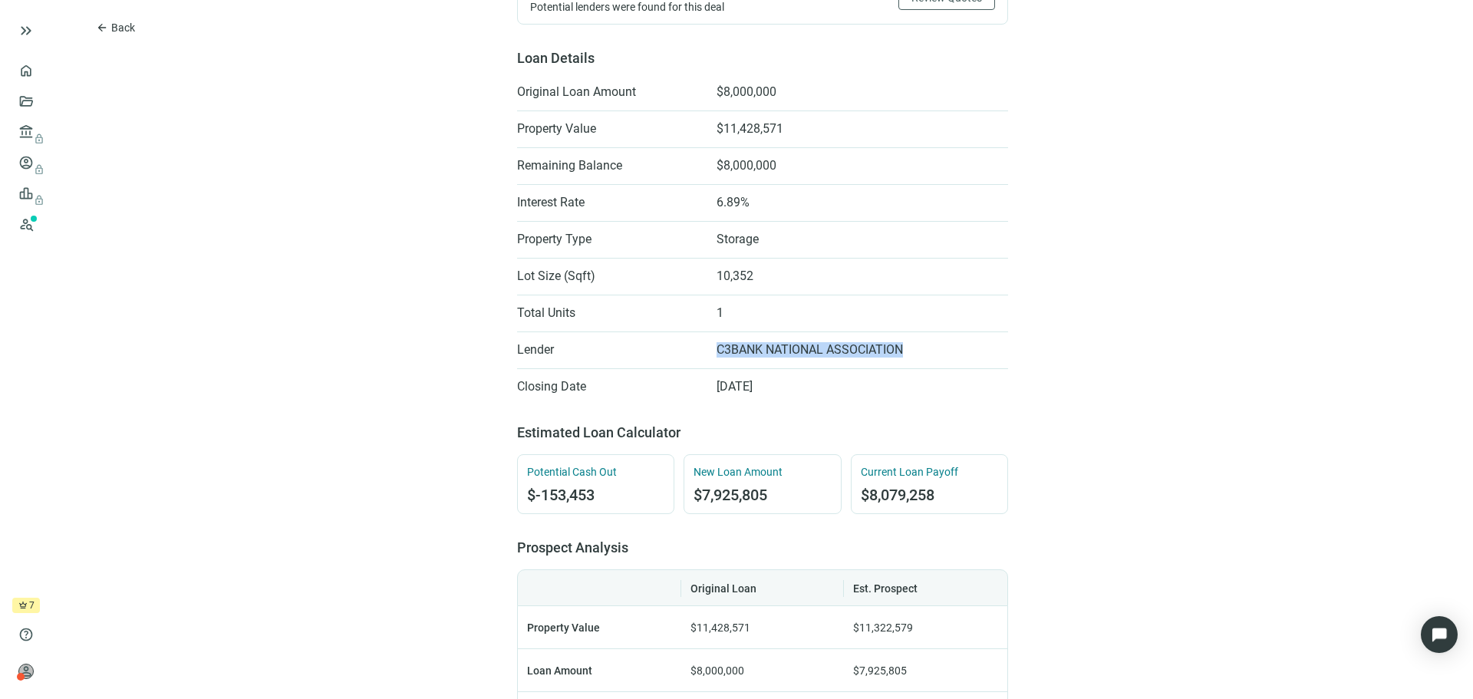
drag, startPoint x: 914, startPoint y: 351, endPoint x: 679, endPoint y: 356, distance: 234.8
click at [679, 356] on li "Lender C3BANK NATIONAL ASSOCIATION" at bounding box center [762, 350] width 491 height 25
copy li "C3BANK NATIONAL ASSOCIATION"
